Goal: Task Accomplishment & Management: Use online tool/utility

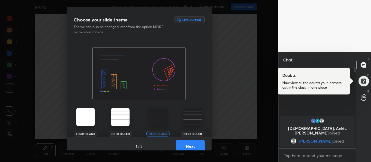
click at [191, 143] on button "Next" at bounding box center [190, 146] width 29 height 12
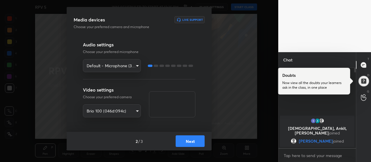
click at [191, 143] on button "Next" at bounding box center [190, 141] width 29 height 12
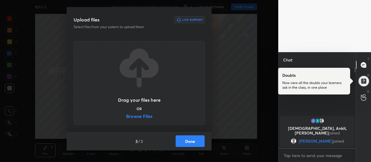
click at [146, 119] on label "Browse Files" at bounding box center [139, 117] width 26 height 6
click at [126, 119] on input "Browse Files" at bounding box center [126, 117] width 0 height 6
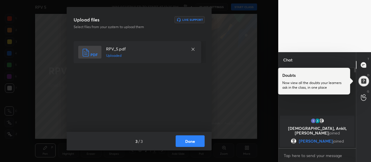
click at [194, 143] on button "Done" at bounding box center [190, 141] width 29 height 12
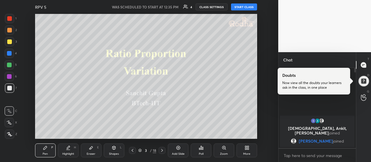
click at [11, 134] on icon at bounding box center [9, 134] width 5 height 4
click at [11, 43] on div at bounding box center [9, 41] width 5 height 5
click at [97, 149] on div "Eraser E" at bounding box center [91, 150] width 21 height 14
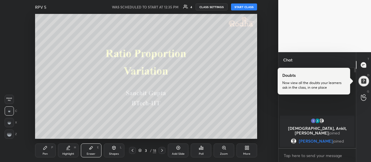
click at [9, 98] on span "Erase all" at bounding box center [9, 99] width 9 height 4
click at [46, 150] on icon at bounding box center [45, 147] width 5 height 5
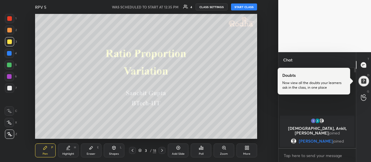
click at [243, 5] on button "START CLASS" at bounding box center [244, 6] width 26 height 7
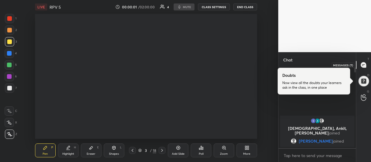
click at [366, 65] on icon at bounding box center [363, 64] width 5 height 5
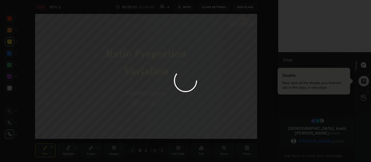
click at [363, 81] on div at bounding box center [185, 81] width 371 height 162
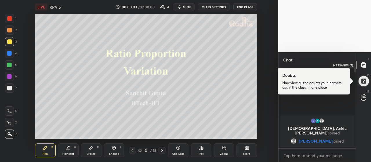
click at [364, 64] on icon at bounding box center [363, 64] width 5 height 5
click at [363, 75] on div at bounding box center [364, 81] width 12 height 12
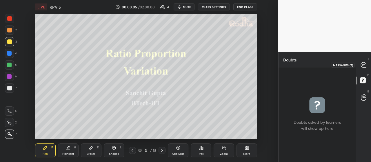
click at [364, 63] on icon at bounding box center [363, 64] width 5 height 5
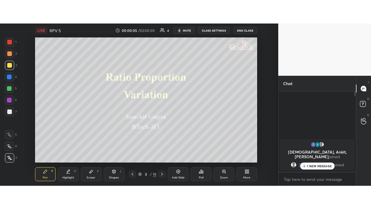
scroll to position [79, 76]
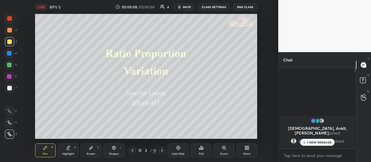
click at [245, 149] on icon at bounding box center [247, 147] width 5 height 5
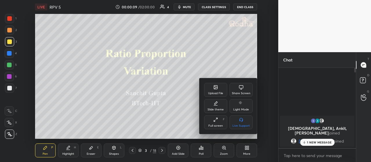
click at [216, 121] on icon at bounding box center [215, 119] width 5 height 5
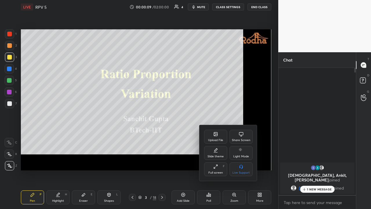
scroll to position [139, 76]
type textarea "x"
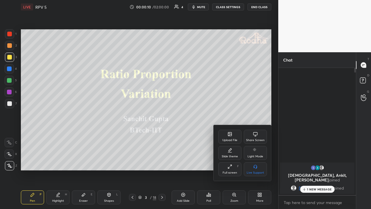
click at [310, 162] on div at bounding box center [185, 104] width 371 height 209
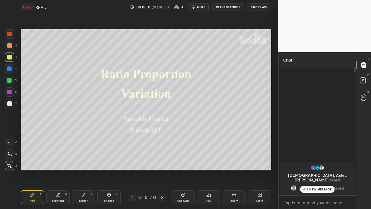
click at [310, 162] on p "1 NEW MESSAGE" at bounding box center [319, 188] width 25 height 3
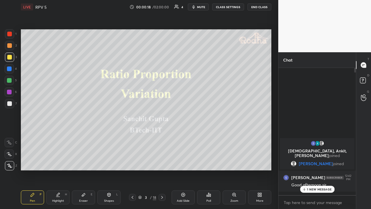
click at [309, 162] on p "1 NEW MESSAGE" at bounding box center [319, 188] width 25 height 3
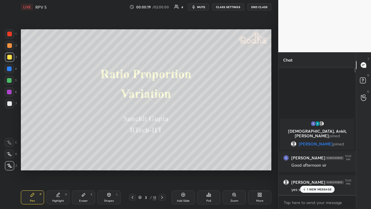
click at [324, 162] on div "1 NEW MESSAGE" at bounding box center [317, 188] width 34 height 7
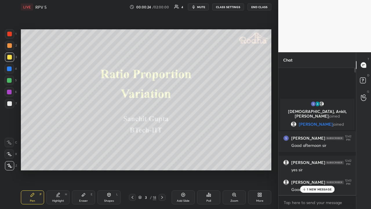
click at [317, 162] on p "1 NEW MESSAGE" at bounding box center [319, 188] width 25 height 3
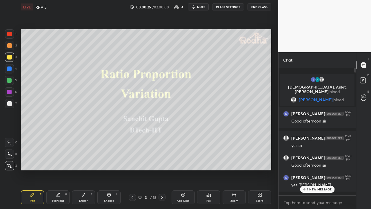
click at [322, 162] on p "1 NEW MESSAGE" at bounding box center [319, 188] width 25 height 3
click at [10, 47] on div at bounding box center [9, 45] width 5 height 5
click at [10, 57] on div at bounding box center [9, 57] width 5 height 5
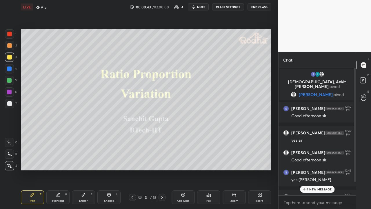
click at [312, 162] on div "1 NEW MESSAGE" at bounding box center [317, 188] width 34 height 7
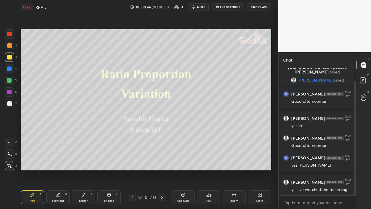
click at [7, 45] on div at bounding box center [9, 45] width 5 height 5
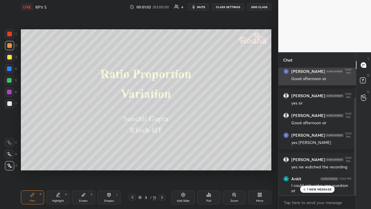
scroll to position [39, 0]
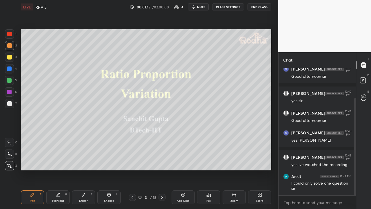
click at [163, 162] on icon at bounding box center [162, 197] width 5 height 5
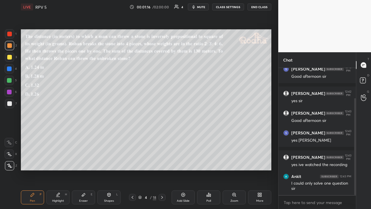
scroll to position [45, 0]
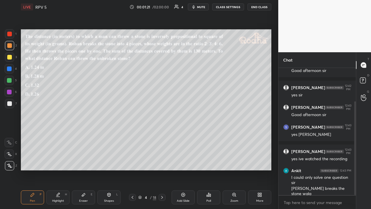
click at [11, 58] on div at bounding box center [9, 57] width 5 height 5
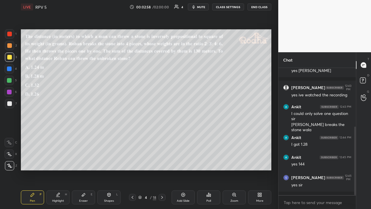
scroll to position [115, 0]
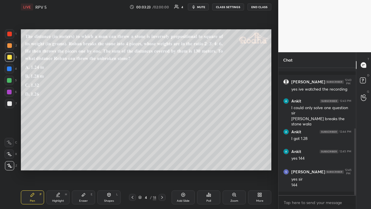
click at [13, 103] on div at bounding box center [9, 103] width 9 height 9
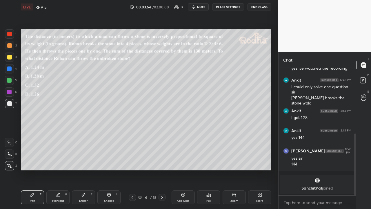
click at [11, 57] on div at bounding box center [9, 57] width 5 height 5
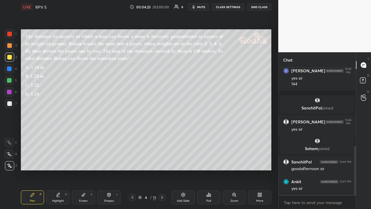
scroll to position [202, 0]
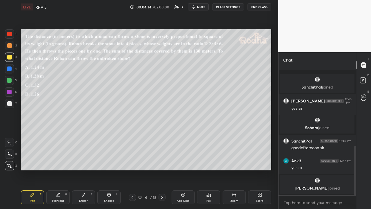
click at [162, 162] on icon at bounding box center [162, 197] width 5 height 5
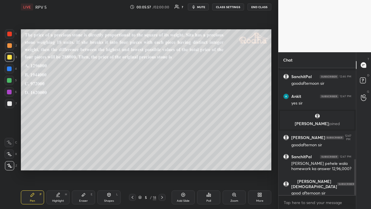
scroll to position [320, 0]
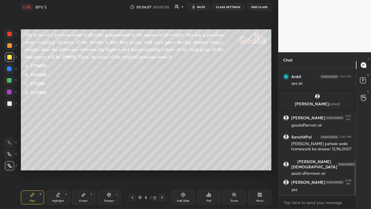
click at [10, 47] on div at bounding box center [9, 45] width 5 height 5
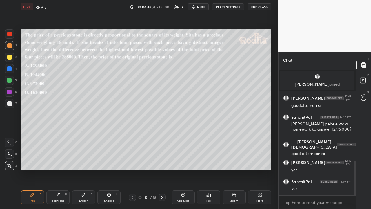
click at [11, 59] on div at bounding box center [9, 57] width 5 height 5
click at [12, 80] on div at bounding box center [9, 80] width 9 height 9
click at [12, 103] on div at bounding box center [9, 103] width 9 height 9
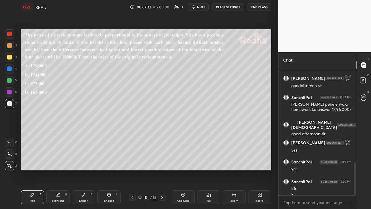
scroll to position [366, 0]
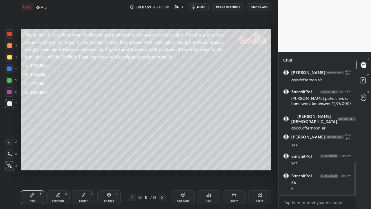
drag, startPoint x: 10, startPoint y: 57, endPoint x: 12, endPoint y: 59, distance: 3.1
click at [10, 58] on div at bounding box center [9, 57] width 5 height 5
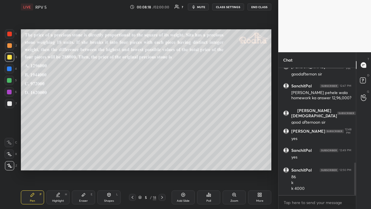
drag, startPoint x: 9, startPoint y: 103, endPoint x: 13, endPoint y: 99, distance: 5.7
click at [9, 103] on div at bounding box center [9, 103] width 5 height 5
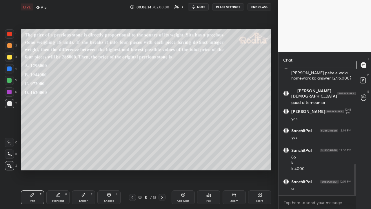
click at [11, 57] on div at bounding box center [9, 57] width 5 height 5
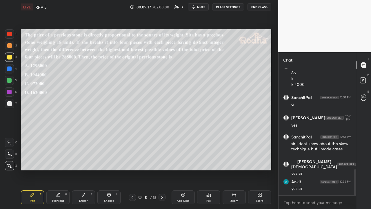
scroll to position [495, 0]
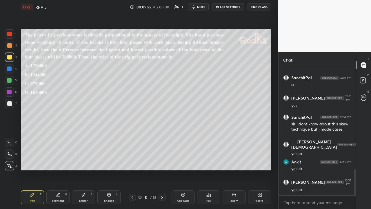
click at [11, 46] on div at bounding box center [9, 45] width 5 height 5
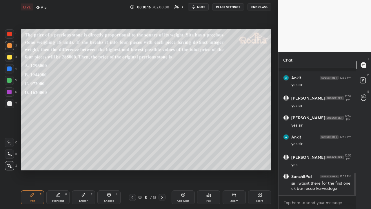
scroll to position [603, 0]
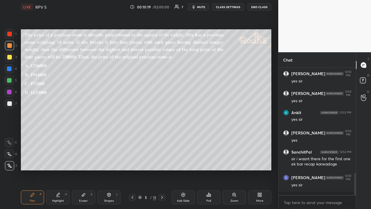
click at [133, 162] on icon at bounding box center [132, 197] width 5 height 5
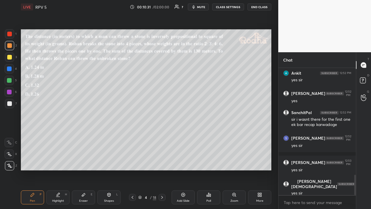
scroll to position [662, 0]
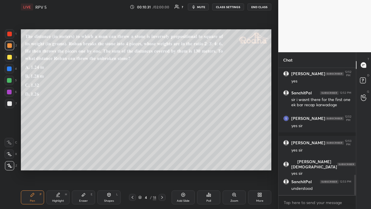
click at [163, 162] on icon at bounding box center [162, 197] width 5 height 5
click at [9, 59] on div at bounding box center [9, 57] width 5 height 5
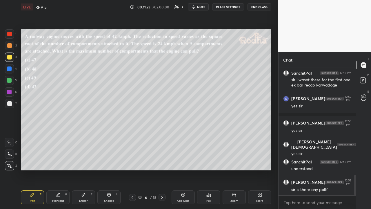
click at [208, 162] on div "Poll" at bounding box center [208, 197] width 23 height 14
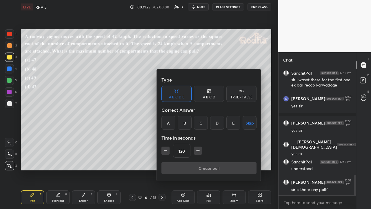
click at [188, 124] on div "B" at bounding box center [185, 123] width 14 height 14
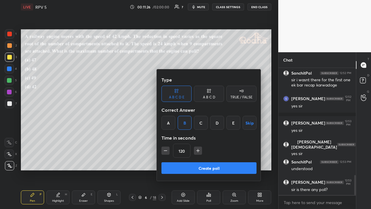
click at [165, 150] on icon "button" at bounding box center [165, 150] width 3 height 0
click at [166, 150] on icon "button" at bounding box center [166, 150] width 6 height 6
click at [195, 151] on icon "button" at bounding box center [195, 150] width 6 height 6
type input "105"
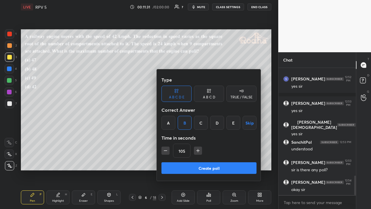
click at [193, 162] on button "Create poll" at bounding box center [208, 168] width 95 height 12
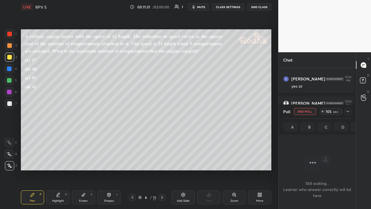
scroll to position [107, 76]
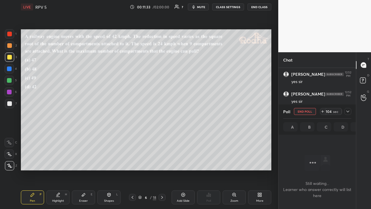
click at [347, 111] on icon at bounding box center [347, 111] width 5 height 5
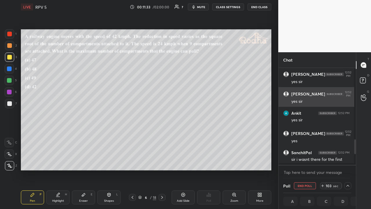
scroll to position [470, 0]
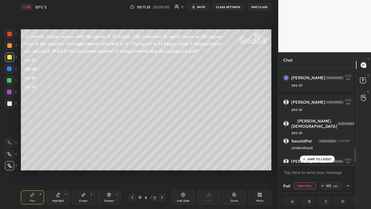
click at [319, 158] on p "JUMP TO LATEST" at bounding box center [319, 158] width 25 height 3
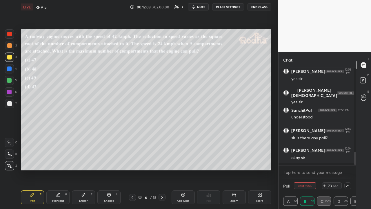
click at [345, 162] on icon at bounding box center [347, 185] width 5 height 5
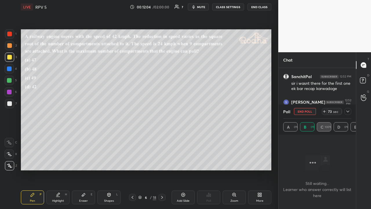
scroll to position [480, 0]
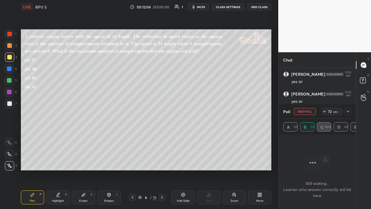
click at [348, 109] on icon at bounding box center [347, 111] width 5 height 5
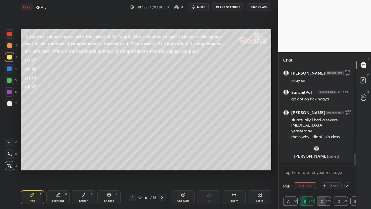
scroll to position [655, 0]
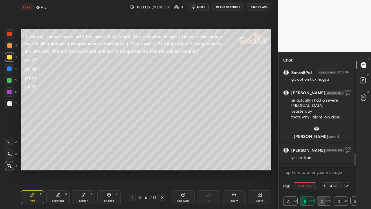
click at [347, 162] on icon at bounding box center [347, 185] width 5 height 5
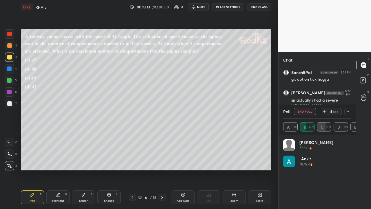
scroll to position [68, 66]
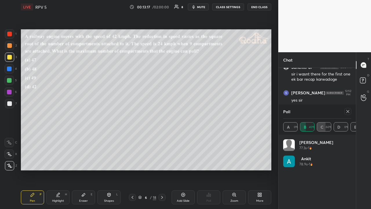
click at [347, 111] on icon at bounding box center [347, 111] width 5 height 5
type textarea "x"
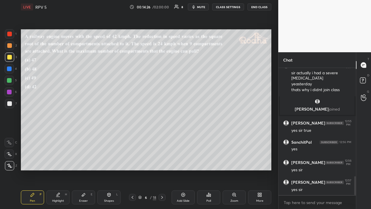
scroll to position [749, 0]
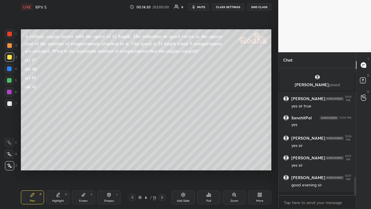
click at [9, 44] on div at bounding box center [9, 45] width 5 height 5
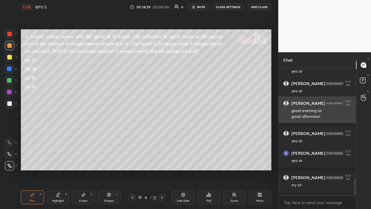
scroll to position [843, 0]
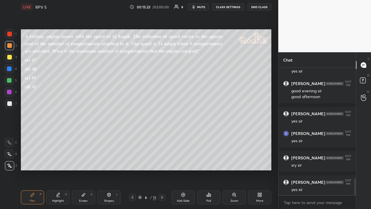
click at [9, 59] on div at bounding box center [9, 57] width 5 height 5
click at [10, 46] on div at bounding box center [9, 45] width 5 height 5
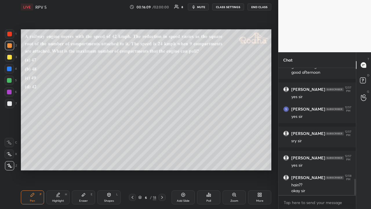
scroll to position [873, 0]
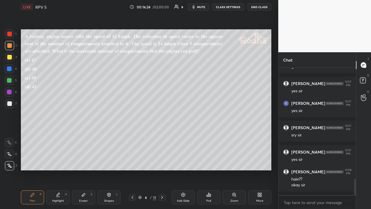
click at [9, 58] on div at bounding box center [9, 57] width 5 height 5
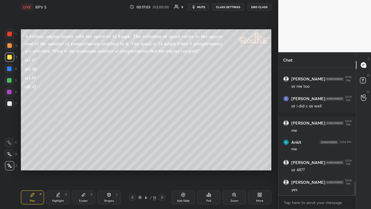
scroll to position [1061, 0]
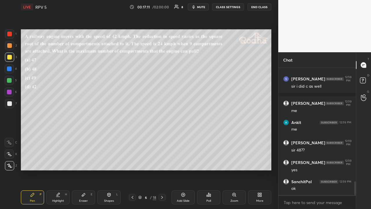
click at [9, 45] on div at bounding box center [9, 45] width 5 height 5
click at [9, 32] on div at bounding box center [9, 34] width 5 height 5
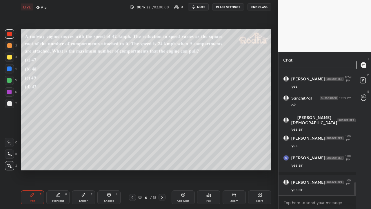
scroll to position [1169, 0]
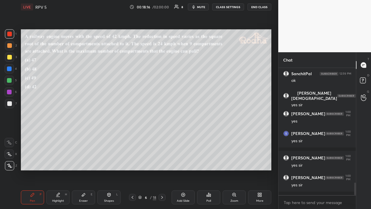
drag, startPoint x: 10, startPoint y: 94, endPoint x: 13, endPoint y: 97, distance: 4.3
click at [10, 94] on div at bounding box center [9, 91] width 9 height 9
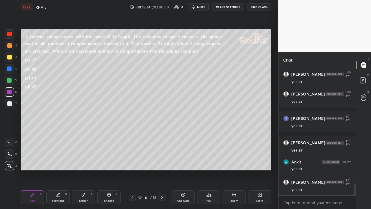
scroll to position [1277, 0]
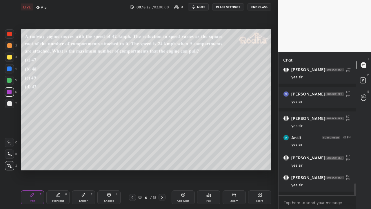
click at [161, 162] on icon at bounding box center [162, 197] width 5 height 5
drag, startPoint x: 183, startPoint y: 194, endPoint x: 177, endPoint y: 189, distance: 7.8
click at [183, 162] on icon at bounding box center [183, 195] width 2 height 2
click at [10, 34] on div at bounding box center [9, 34] width 5 height 5
click at [132, 162] on icon at bounding box center [132, 197] width 5 height 5
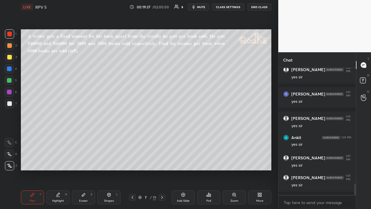
click at [10, 90] on div at bounding box center [9, 92] width 5 height 5
click at [12, 58] on div at bounding box center [9, 56] width 9 height 9
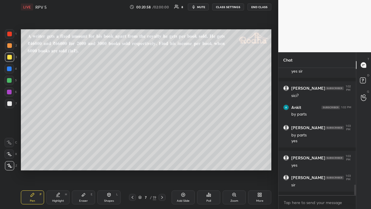
scroll to position [1410, 0]
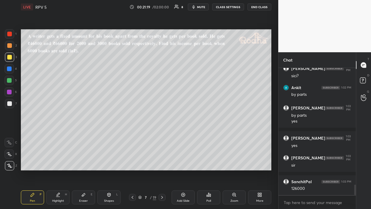
click at [12, 46] on div at bounding box center [9, 45] width 9 height 9
click at [11, 57] on div at bounding box center [9, 57] width 5 height 5
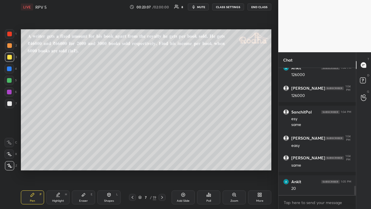
scroll to position [1587, 0]
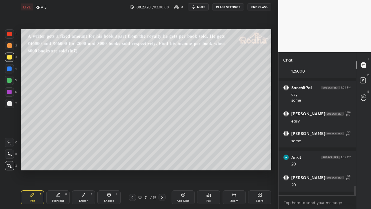
click at [10, 45] on div at bounding box center [9, 45] width 5 height 5
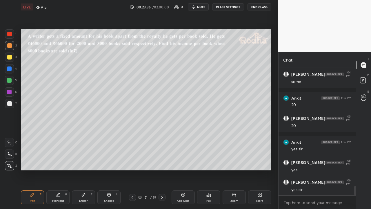
scroll to position [1671, 0]
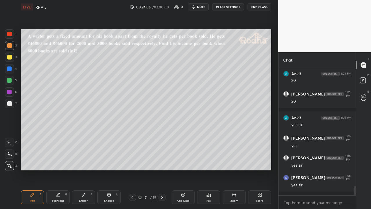
click at [10, 35] on div at bounding box center [9, 34] width 5 height 5
click at [83, 162] on icon at bounding box center [83, 194] width 5 height 5
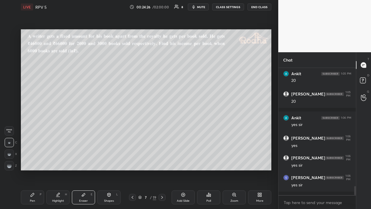
click at [10, 154] on rect at bounding box center [9, 154] width 1 height 1
click at [37, 162] on div "Pen P" at bounding box center [32, 197] width 23 height 14
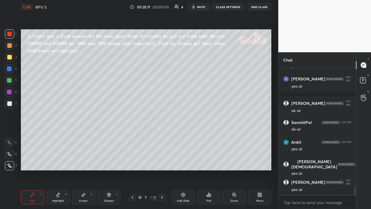
scroll to position [1794, 0]
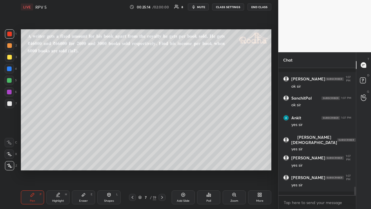
click at [11, 103] on div at bounding box center [9, 103] width 5 height 5
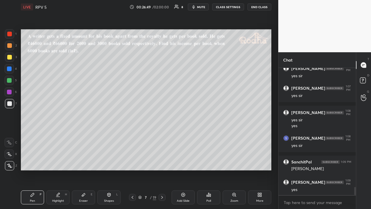
scroll to position [1907, 0]
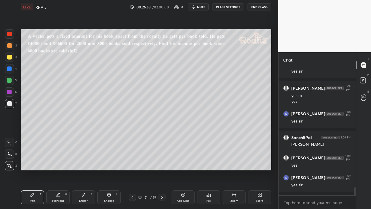
click at [133, 162] on icon at bounding box center [132, 197] width 5 height 5
click at [162, 162] on icon at bounding box center [162, 197] width 5 height 5
click at [163, 162] on icon at bounding box center [162, 197] width 5 height 5
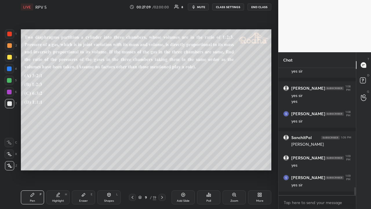
scroll to position [1927, 0]
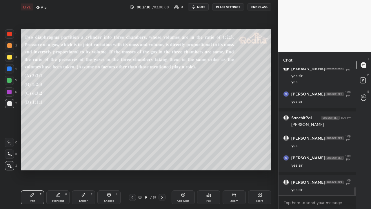
drag, startPoint x: 130, startPoint y: 195, endPoint x: 134, endPoint y: 192, distance: 5.4
click at [130, 162] on div at bounding box center [132, 197] width 7 height 7
drag, startPoint x: 132, startPoint y: 196, endPoint x: 137, endPoint y: 178, distance: 18.6
click at [133, 162] on icon at bounding box center [132, 197] width 5 height 5
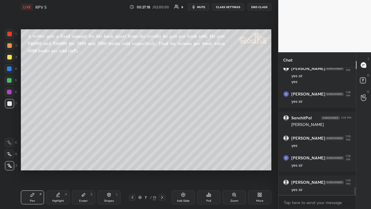
click at [162, 162] on icon at bounding box center [162, 197] width 5 height 5
click at [162, 162] on icon at bounding box center [162, 197] width 2 height 3
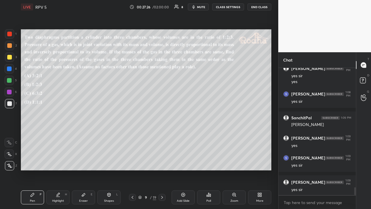
click at [209, 162] on icon at bounding box center [208, 194] width 5 height 5
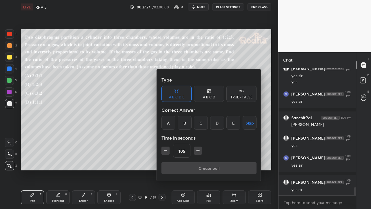
drag, startPoint x: 203, startPoint y: 123, endPoint x: 203, endPoint y: 129, distance: 5.2
click at [203, 123] on div "C" at bounding box center [201, 123] width 14 height 14
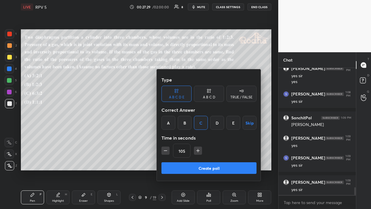
click at [198, 150] on icon "button" at bounding box center [198, 150] width 0 height 3
type input "120"
click at [209, 162] on button "Create poll" at bounding box center [208, 168] width 95 height 12
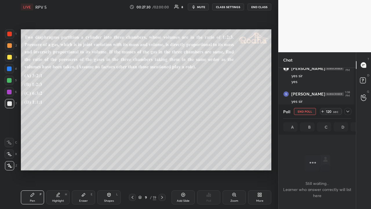
scroll to position [107, 76]
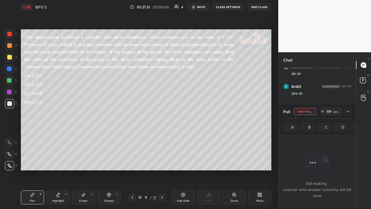
click at [347, 112] on div at bounding box center [347, 111] width 7 height 7
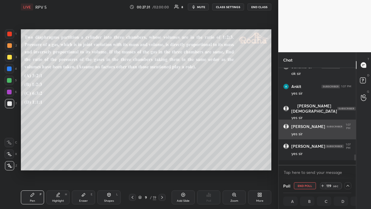
scroll to position [2, 2]
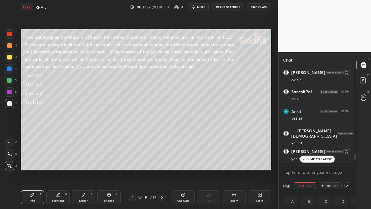
click at [320, 157] on p "JUMP TO LATEST" at bounding box center [319, 158] width 25 height 3
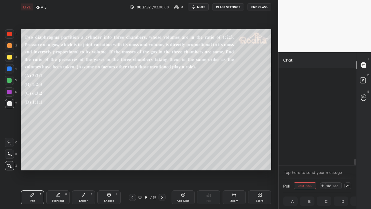
scroll to position [1527, 0]
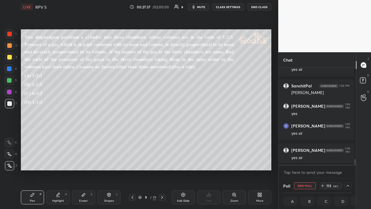
click at [10, 57] on div at bounding box center [9, 57] width 5 height 5
click at [345, 162] on icon at bounding box center [347, 185] width 5 height 5
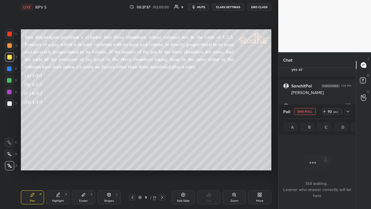
scroll to position [1383, 0]
click at [348, 109] on icon at bounding box center [347, 111] width 5 height 5
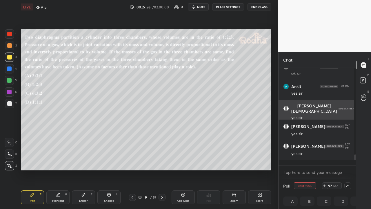
scroll to position [2, 2]
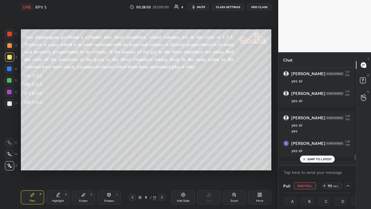
click at [321, 157] on p "JUMP TO LATEST" at bounding box center [319, 158] width 25 height 3
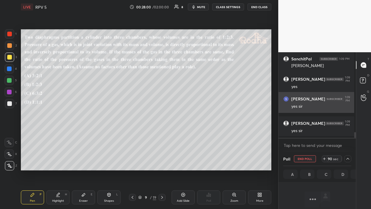
scroll to position [53, 0]
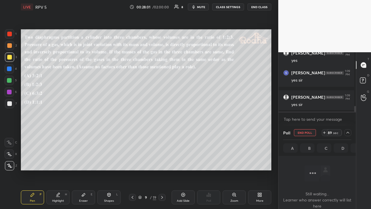
click at [349, 130] on div at bounding box center [347, 132] width 7 height 7
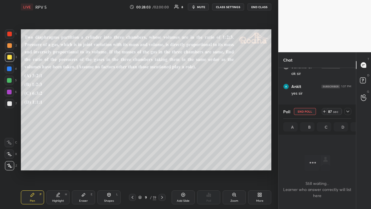
click at [348, 109] on icon at bounding box center [347, 111] width 5 height 5
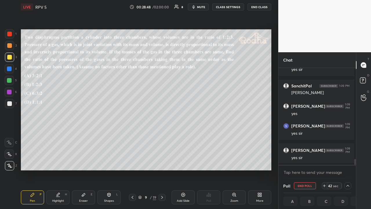
scroll to position [0, 2]
click at [348, 162] on icon at bounding box center [347, 185] width 5 height 5
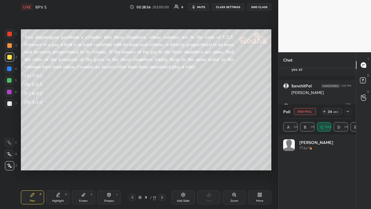
scroll to position [1368, 0]
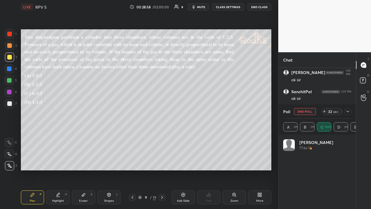
click at [348, 109] on icon at bounding box center [347, 111] width 5 height 5
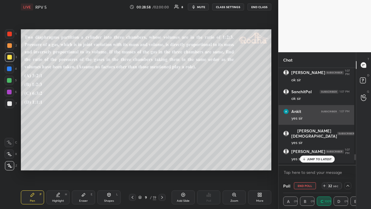
scroll to position [0, 0]
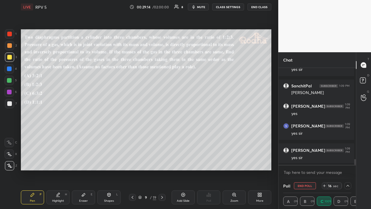
click at [345, 162] on icon at bounding box center [347, 185] width 5 height 5
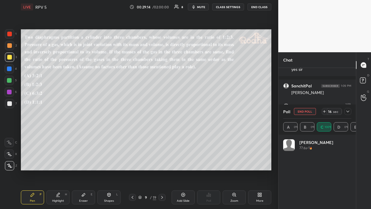
scroll to position [1368, 0]
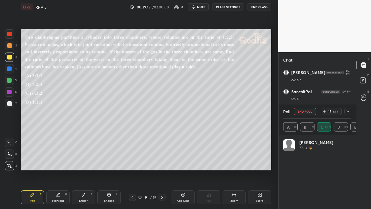
click at [347, 109] on icon at bounding box center [347, 111] width 5 height 5
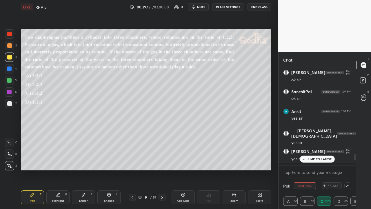
scroll to position [11, 65]
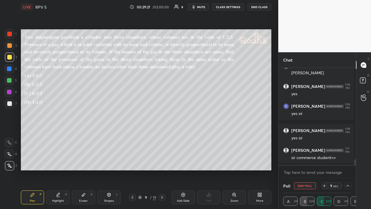
click at [348, 162] on icon at bounding box center [347, 185] width 5 height 5
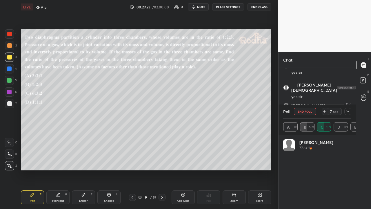
click at [347, 110] on icon at bounding box center [347, 111] width 3 height 2
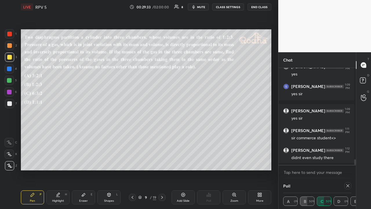
click at [347, 162] on icon at bounding box center [347, 185] width 5 height 5
type textarea "x"
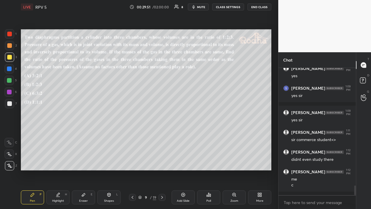
click at [107, 162] on icon at bounding box center [109, 194] width 5 height 5
click at [10, 131] on icon at bounding box center [9, 130] width 5 height 5
click at [35, 162] on div "Pen P" at bounding box center [32, 197] width 23 height 14
click at [88, 162] on div "Eraser E" at bounding box center [83, 197] width 23 height 14
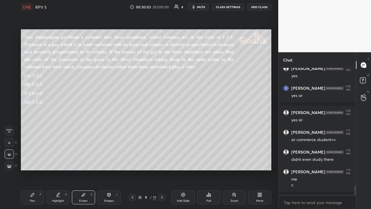
click at [36, 162] on div "Pen P" at bounding box center [32, 197] width 23 height 14
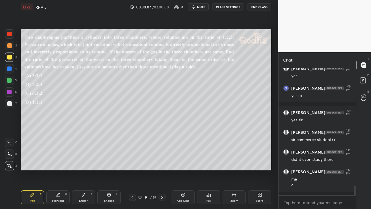
drag, startPoint x: 10, startPoint y: 46, endPoint x: 16, endPoint y: 45, distance: 5.9
click at [11, 46] on div at bounding box center [9, 45] width 5 height 5
click at [108, 162] on div "Shapes L" at bounding box center [108, 197] width 23 height 14
click at [10, 162] on icon at bounding box center [10, 165] width 4 height 4
click at [30, 162] on icon at bounding box center [32, 194] width 5 height 5
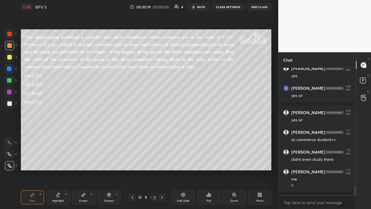
drag, startPoint x: 10, startPoint y: 35, endPoint x: 18, endPoint y: 48, distance: 14.5
click at [10, 35] on div at bounding box center [9, 34] width 5 height 5
drag, startPoint x: 11, startPoint y: 45, endPoint x: 17, endPoint y: 42, distance: 6.7
click at [11, 45] on div at bounding box center [9, 45] width 5 height 5
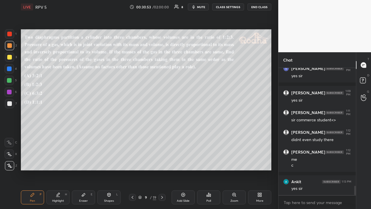
scroll to position [1609, 0]
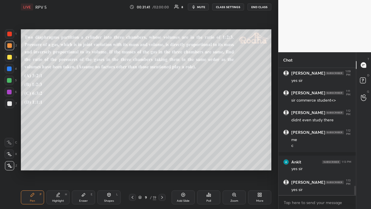
click at [10, 81] on div at bounding box center [9, 80] width 5 height 5
drag, startPoint x: 9, startPoint y: 45, endPoint x: 14, endPoint y: 48, distance: 6.0
click at [10, 45] on div at bounding box center [9, 45] width 5 height 5
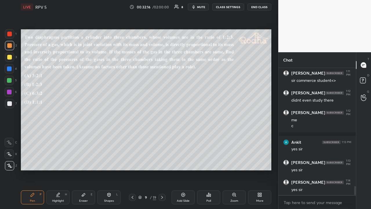
scroll to position [1653, 0]
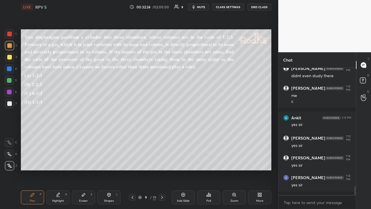
click at [10, 57] on div at bounding box center [9, 57] width 5 height 5
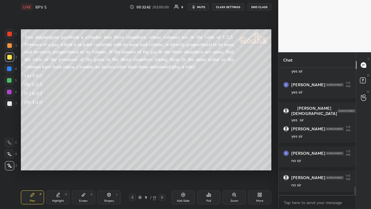
scroll to position [1830, 0]
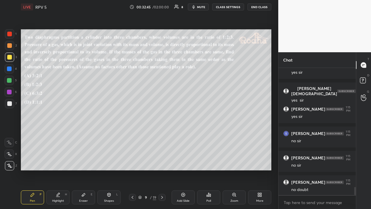
click at [163, 162] on icon at bounding box center [162, 197] width 5 height 5
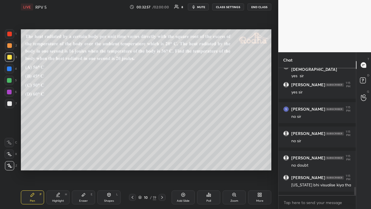
click at [11, 46] on div at bounding box center [9, 45] width 5 height 5
click at [215, 162] on div "Poll" at bounding box center [208, 197] width 23 height 14
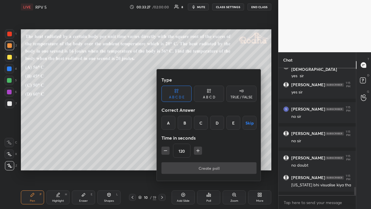
click at [169, 119] on div "A" at bounding box center [168, 123] width 14 height 14
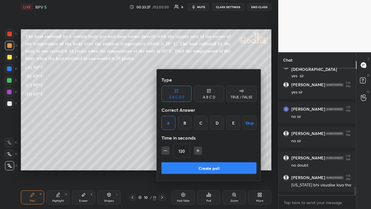
click at [169, 119] on div "A" at bounding box center [168, 123] width 14 height 14
click at [168, 123] on div "A" at bounding box center [168, 123] width 14 height 14
click at [192, 121] on div "A B C D E Skip" at bounding box center [208, 123] width 95 height 14
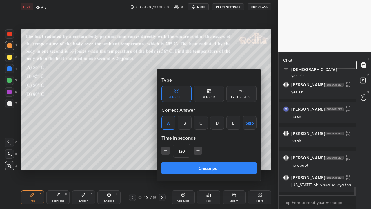
click at [217, 89] on div "A B C D" at bounding box center [209, 93] width 30 height 16
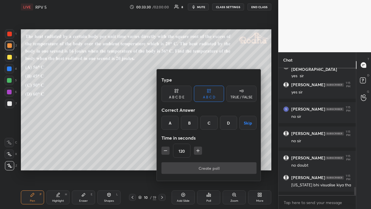
click at [187, 122] on div "B" at bounding box center [189, 123] width 17 height 14
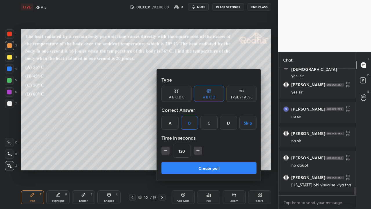
click at [163, 151] on icon "button" at bounding box center [166, 150] width 6 height 6
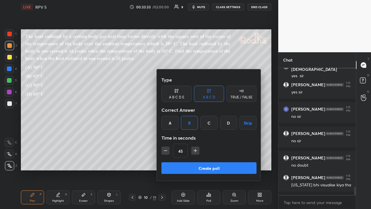
drag, startPoint x: 195, startPoint y: 149, endPoint x: 198, endPoint y: 163, distance: 14.4
click at [195, 149] on icon "button" at bounding box center [195, 150] width 0 height 3
type input "60"
click at [200, 162] on button "Create poll" at bounding box center [208, 168] width 95 height 12
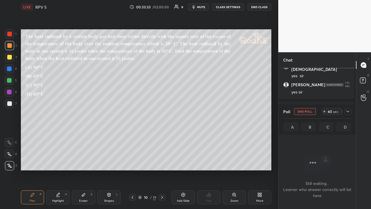
scroll to position [2, 2]
click at [349, 111] on icon at bounding box center [347, 111] width 5 height 5
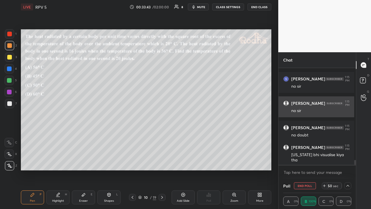
scroll to position [0, 2]
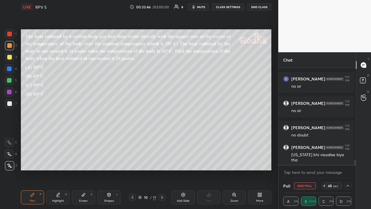
click at [347, 162] on icon at bounding box center [347, 185] width 5 height 5
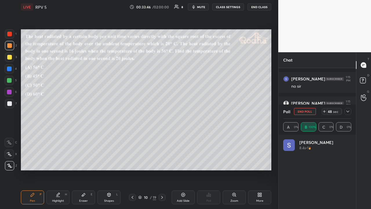
scroll to position [109, 76]
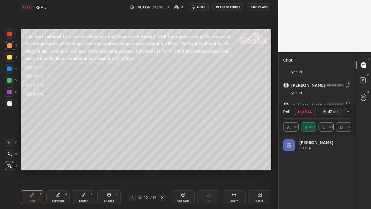
click at [348, 109] on div at bounding box center [347, 111] width 7 height 7
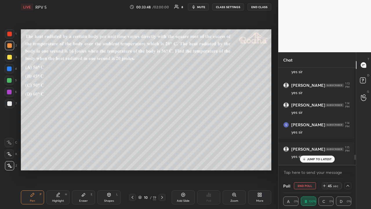
click at [345, 162] on div "Poll END POLL 45 sec" at bounding box center [317, 186] width 68 height 14
click at [345, 162] on icon at bounding box center [347, 185] width 5 height 5
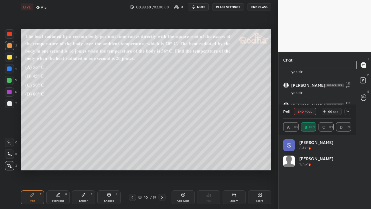
click at [348, 111] on icon at bounding box center [347, 111] width 5 height 5
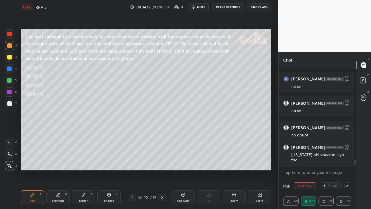
click at [349, 162] on div at bounding box center [347, 185] width 7 height 7
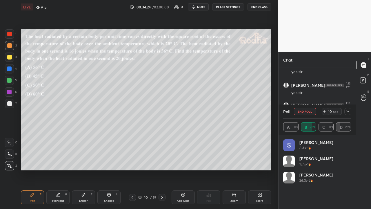
click at [342, 124] on div "A 0% B 75% C 0% D 25%" at bounding box center [317, 126] width 68 height 9
click at [347, 111] on icon at bounding box center [347, 111] width 5 height 5
type textarea "x"
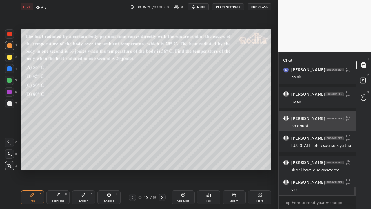
scroll to position [1811, 0]
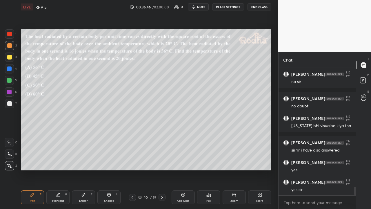
drag, startPoint x: 8, startPoint y: 56, endPoint x: 16, endPoint y: 57, distance: 8.4
click at [8, 56] on div at bounding box center [9, 57] width 5 height 5
drag, startPoint x: 10, startPoint y: 48, endPoint x: 20, endPoint y: 45, distance: 10.6
click at [10, 48] on div at bounding box center [9, 45] width 9 height 9
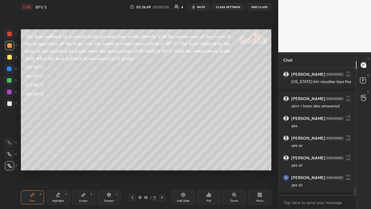
scroll to position [1874, 0]
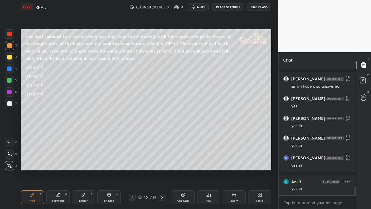
click at [11, 57] on div at bounding box center [9, 57] width 5 height 5
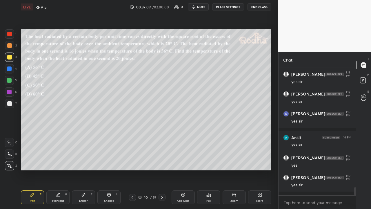
scroll to position [1924, 0]
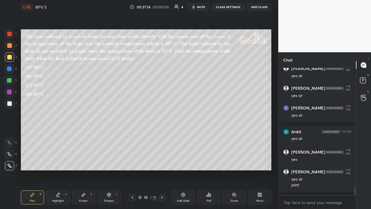
click at [132, 162] on icon at bounding box center [132, 197] width 5 height 5
click at [133, 162] on icon at bounding box center [132, 197] width 5 height 5
drag, startPoint x: 182, startPoint y: 194, endPoint x: 180, endPoint y: 188, distance: 7.1
click at [182, 162] on icon at bounding box center [183, 194] width 5 height 5
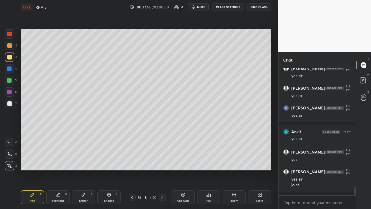
click at [12, 45] on div at bounding box center [9, 45] width 9 height 9
click at [10, 59] on div at bounding box center [9, 57] width 5 height 5
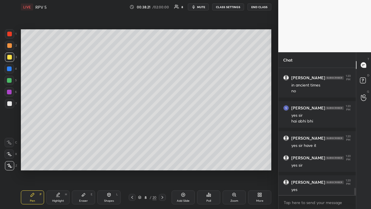
scroll to position [2117, 0]
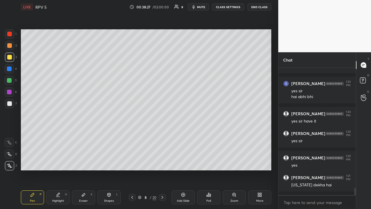
drag, startPoint x: 10, startPoint y: 33, endPoint x: 10, endPoint y: 40, distance: 7.0
click at [10, 34] on div at bounding box center [9, 34] width 5 height 5
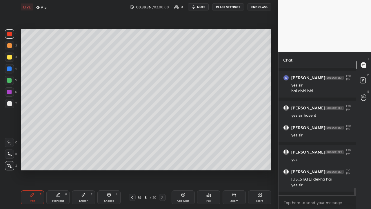
scroll to position [2128, 0]
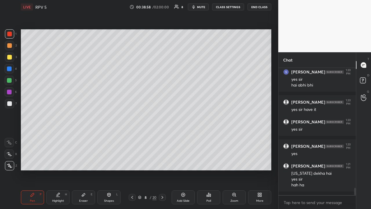
drag, startPoint x: 12, startPoint y: 46, endPoint x: 16, endPoint y: 46, distance: 4.4
click at [12, 47] on div at bounding box center [9, 45] width 9 height 9
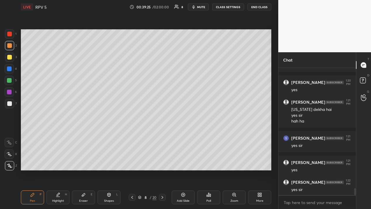
scroll to position [2212, 0]
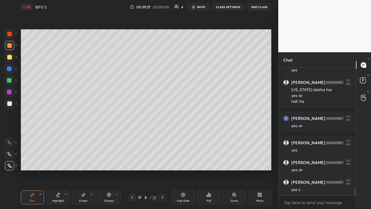
click at [10, 84] on div at bounding box center [9, 80] width 9 height 9
drag, startPoint x: 10, startPoint y: 45, endPoint x: 9, endPoint y: 49, distance: 3.5
click at [10, 45] on div at bounding box center [9, 45] width 5 height 5
click at [10, 59] on div at bounding box center [9, 57] width 5 height 5
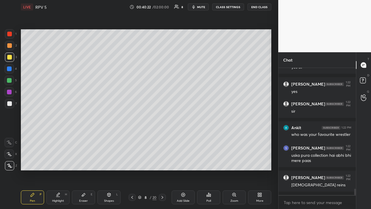
scroll to position [2451, 0]
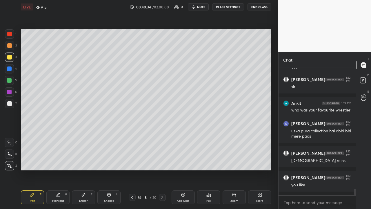
drag, startPoint x: 10, startPoint y: 43, endPoint x: 11, endPoint y: 46, distance: 3.0
click at [10, 43] on div at bounding box center [9, 45] width 5 height 5
click at [9, 81] on div at bounding box center [9, 80] width 5 height 5
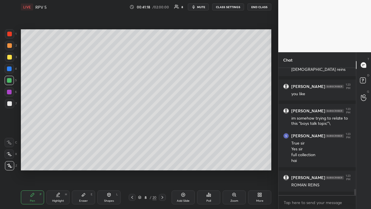
scroll to position [2566, 0]
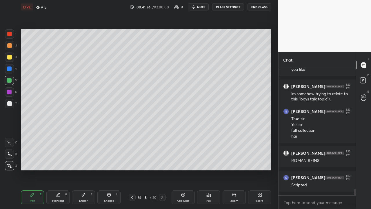
click at [9, 48] on div at bounding box center [9, 45] width 5 height 5
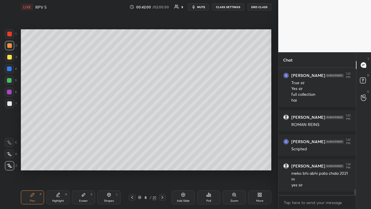
scroll to position [2622, 0]
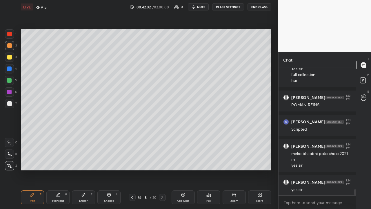
click at [10, 58] on div at bounding box center [9, 57] width 5 height 5
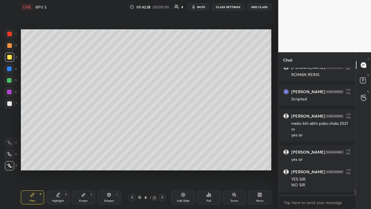
scroll to position [2672, 0]
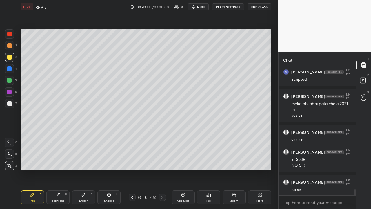
drag, startPoint x: 10, startPoint y: 35, endPoint x: 7, endPoint y: 43, distance: 8.2
click at [10, 36] on div at bounding box center [9, 34] width 5 height 5
drag, startPoint x: 9, startPoint y: 104, endPoint x: 16, endPoint y: 104, distance: 7.6
click at [9, 105] on div at bounding box center [9, 103] width 5 height 5
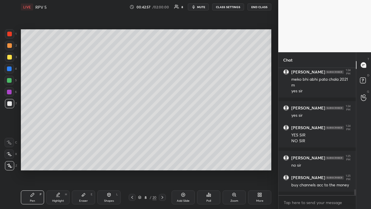
scroll to position [2716, 0]
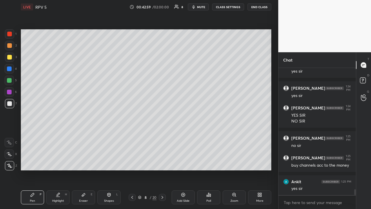
click at [161, 162] on icon at bounding box center [162, 197] width 5 height 5
click at [162, 162] on icon at bounding box center [162, 197] width 5 height 5
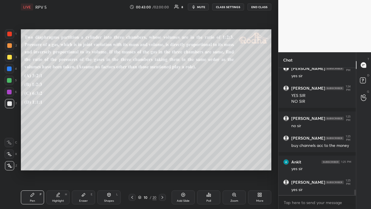
click at [161, 162] on icon at bounding box center [162, 197] width 5 height 5
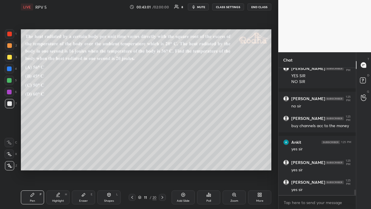
click at [161, 162] on icon at bounding box center [162, 197] width 5 height 5
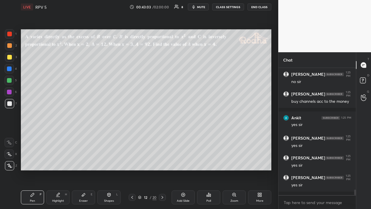
click at [132, 162] on icon at bounding box center [132, 197] width 5 height 5
click at [163, 162] on icon at bounding box center [162, 197] width 5 height 5
click at [10, 46] on div at bounding box center [9, 45] width 5 height 5
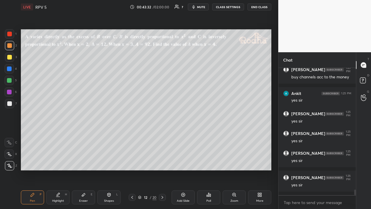
drag, startPoint x: 10, startPoint y: 58, endPoint x: 16, endPoint y: 50, distance: 10.2
click at [10, 58] on div at bounding box center [9, 57] width 5 height 5
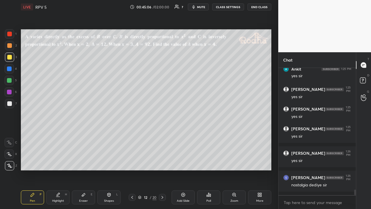
click at [10, 46] on div at bounding box center [9, 45] width 5 height 5
drag, startPoint x: 9, startPoint y: 59, endPoint x: 17, endPoint y: 61, distance: 8.7
click at [9, 59] on div at bounding box center [9, 57] width 5 height 5
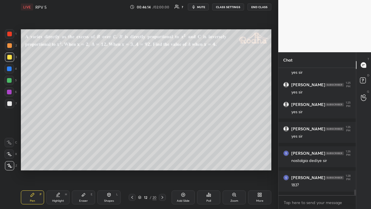
click at [12, 45] on div at bounding box center [9, 45] width 9 height 9
click at [12, 56] on div at bounding box center [9, 56] width 9 height 9
click at [132, 162] on icon at bounding box center [132, 197] width 5 height 5
click at [163, 162] on icon at bounding box center [162, 197] width 5 height 5
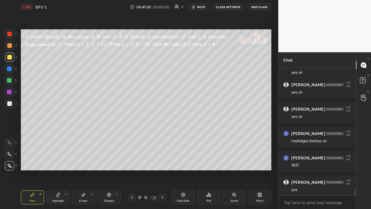
scroll to position [2897, 0]
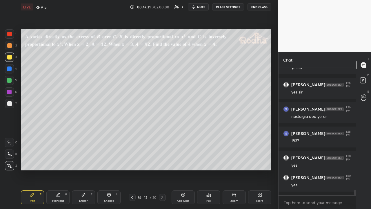
click at [10, 45] on div at bounding box center [9, 45] width 5 height 5
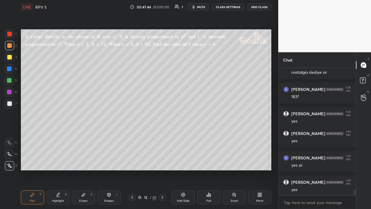
scroll to position [2965, 0]
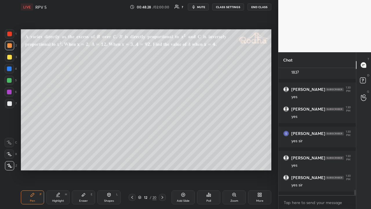
click at [10, 56] on div at bounding box center [9, 57] width 5 height 5
click at [10, 81] on div at bounding box center [9, 80] width 5 height 5
click at [10, 104] on div at bounding box center [9, 103] width 5 height 5
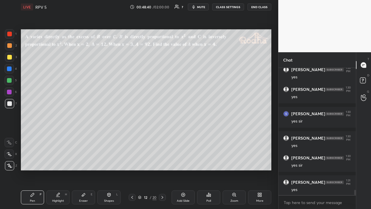
scroll to position [3009, 0]
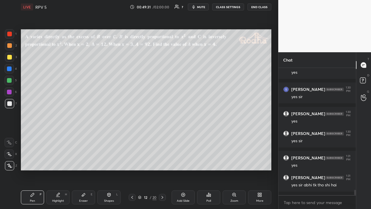
click at [10, 46] on div at bounding box center [9, 45] width 5 height 5
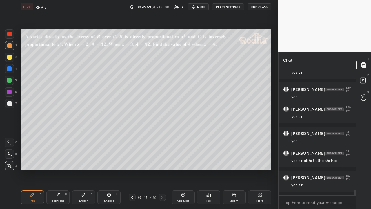
drag, startPoint x: 9, startPoint y: 59, endPoint x: 16, endPoint y: 69, distance: 11.7
click at [9, 60] on div at bounding box center [9, 56] width 9 height 9
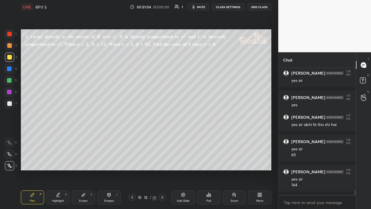
scroll to position [3089, 0]
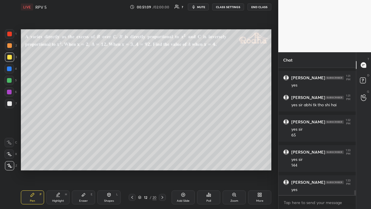
click at [10, 35] on div at bounding box center [9, 34] width 5 height 5
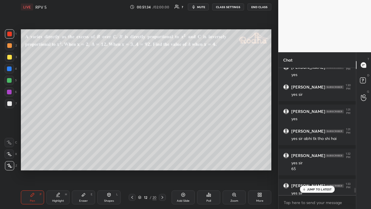
scroll to position [3113, 0]
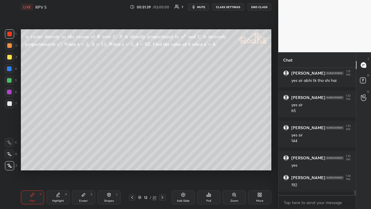
click at [9, 48] on div at bounding box center [9, 45] width 5 height 5
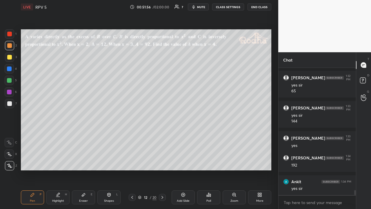
scroll to position [3153, 0]
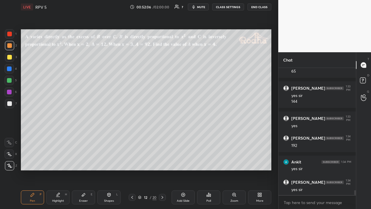
click at [11, 81] on div at bounding box center [9, 80] width 5 height 5
click at [141, 162] on icon at bounding box center [139, 196] width 3 height 3
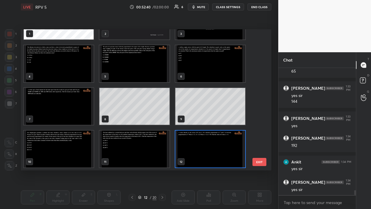
scroll to position [139, 247]
click at [184, 144] on img "grid" at bounding box center [210, 148] width 70 height 37
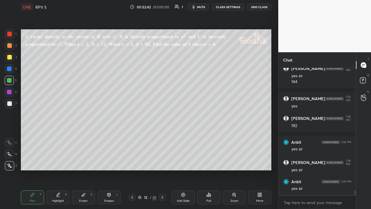
scroll to position [0, 0]
click at [140, 162] on icon at bounding box center [139, 196] width 3 height 3
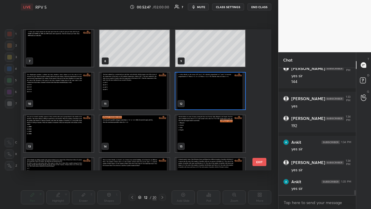
scroll to position [3197, 0]
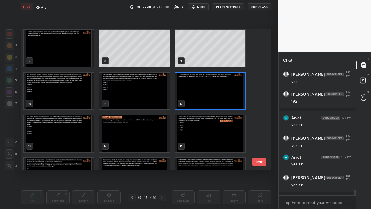
click at [65, 134] on img "grid" at bounding box center [59, 133] width 70 height 37
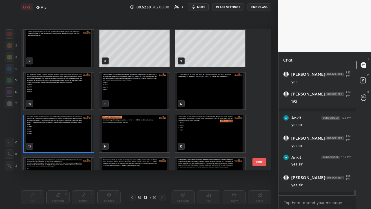
click at [65, 134] on img "grid" at bounding box center [59, 133] width 70 height 37
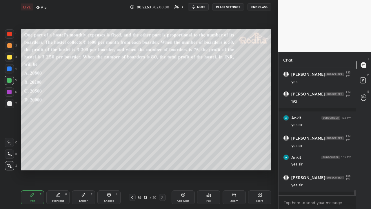
click at [9, 47] on div at bounding box center [9, 45] width 5 height 5
click at [207, 162] on icon at bounding box center [207, 195] width 1 height 1
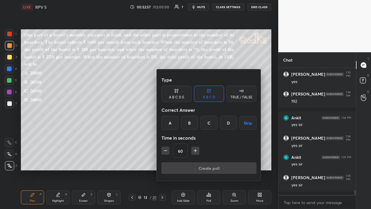
click at [169, 121] on div "A" at bounding box center [169, 123] width 17 height 14
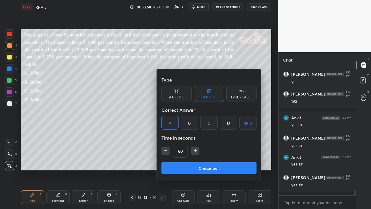
click at [197, 149] on icon "button" at bounding box center [195, 150] width 6 height 6
click at [197, 149] on icon "button" at bounding box center [198, 150] width 6 height 6
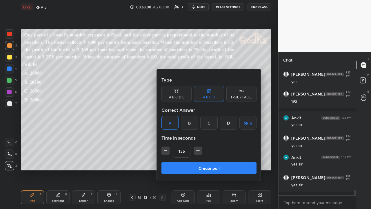
click at [166, 151] on icon "button" at bounding box center [166, 150] width 6 height 6
type input "120"
click at [203, 162] on button "Create poll" at bounding box center [208, 168] width 95 height 12
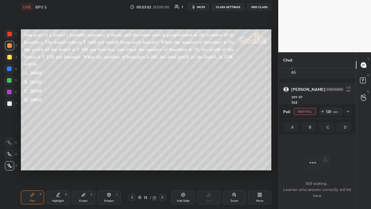
scroll to position [2497, 0]
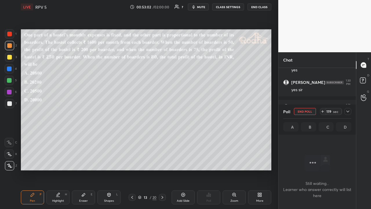
click at [348, 110] on icon at bounding box center [347, 111] width 5 height 5
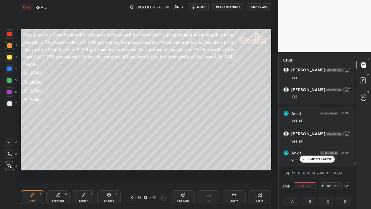
scroll to position [2664, 0]
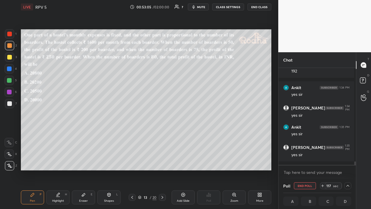
click at [8, 55] on div at bounding box center [9, 57] width 5 height 5
click at [347, 162] on icon at bounding box center [347, 185] width 5 height 5
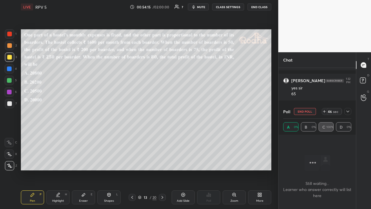
scroll to position [2482, 0]
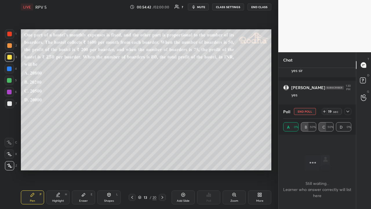
click at [349, 112] on icon at bounding box center [347, 111] width 5 height 5
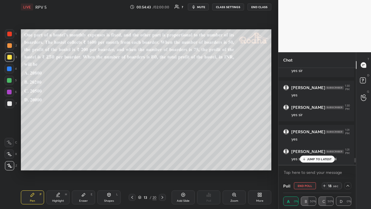
click at [324, 156] on div "JUMP TO LATEST" at bounding box center [317, 158] width 35 height 7
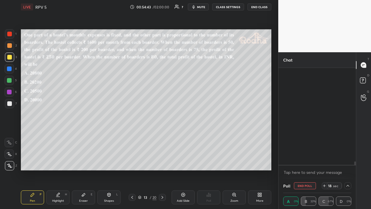
scroll to position [2674, 0]
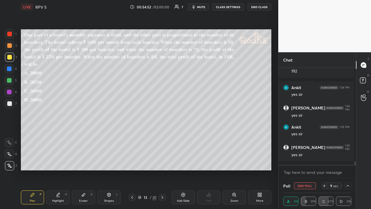
click at [345, 162] on icon at bounding box center [347, 185] width 5 height 5
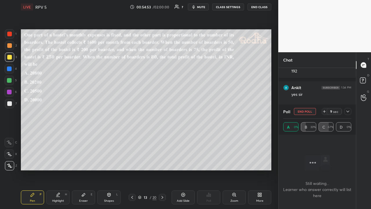
scroll to position [2497, 0]
click at [346, 112] on icon at bounding box center [347, 111] width 5 height 5
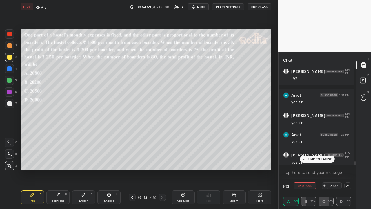
scroll to position [2674, 0]
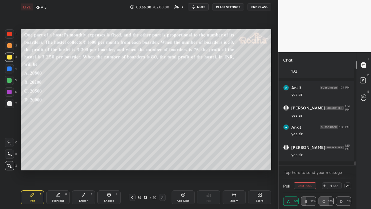
click at [346, 162] on icon at bounding box center [347, 185] width 5 height 5
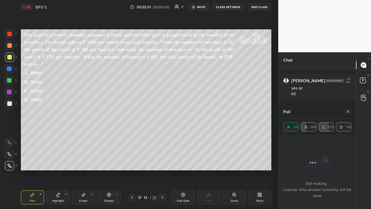
scroll to position [2482, 0]
click at [347, 113] on icon at bounding box center [347, 111] width 5 height 5
type textarea "x"
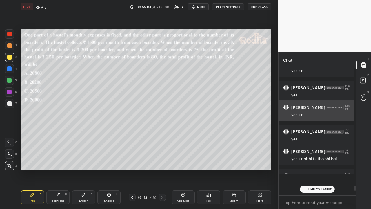
scroll to position [1, 2]
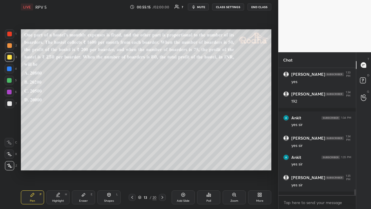
click at [10, 45] on div at bounding box center [9, 45] width 5 height 5
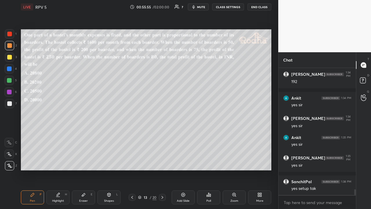
click at [9, 59] on div at bounding box center [9, 57] width 5 height 5
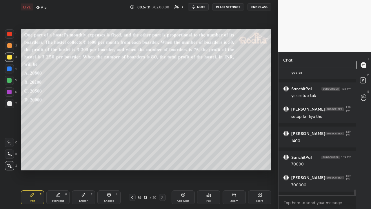
scroll to position [2767, 0]
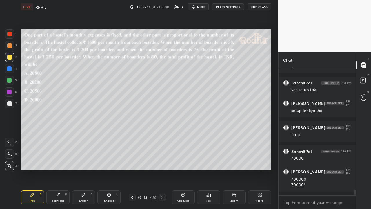
click at [82, 162] on icon at bounding box center [83, 194] width 5 height 5
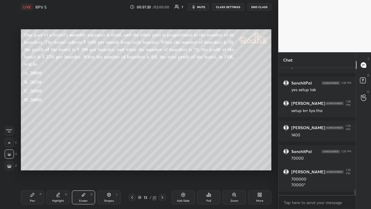
click at [32, 162] on icon at bounding box center [32, 194] width 5 height 5
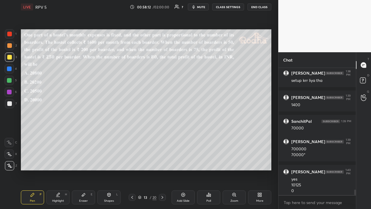
scroll to position [2803, 0]
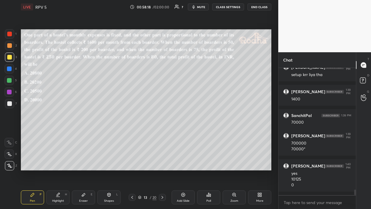
click at [11, 47] on div at bounding box center [9, 45] width 5 height 5
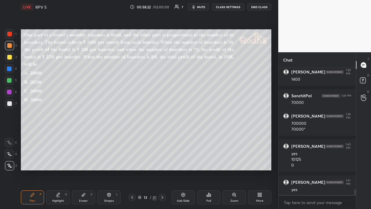
scroll to position [2847, 0]
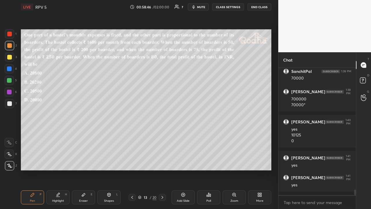
click at [10, 104] on div at bounding box center [9, 103] width 5 height 5
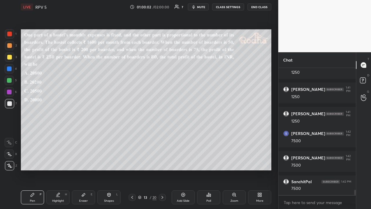
scroll to position [3008, 0]
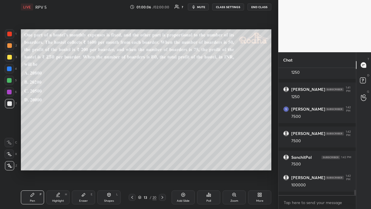
drag, startPoint x: 10, startPoint y: 47, endPoint x: 20, endPoint y: 52, distance: 11.1
click at [10, 48] on div at bounding box center [9, 45] width 9 height 9
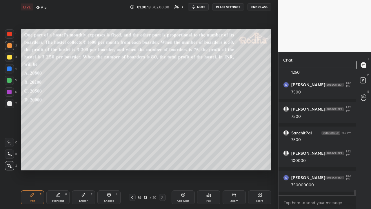
scroll to position [3057, 0]
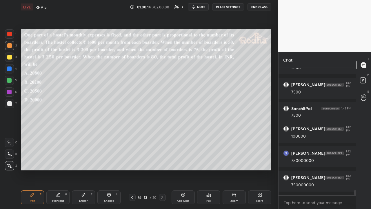
drag, startPoint x: 83, startPoint y: 196, endPoint x: 97, endPoint y: 176, distance: 24.5
click at [83, 162] on icon at bounding box center [83, 194] width 3 height 3
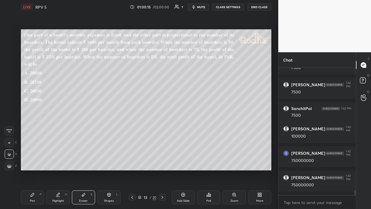
drag, startPoint x: 39, startPoint y: 195, endPoint x: 67, endPoint y: 170, distance: 37.1
click at [39, 162] on div "Pen P" at bounding box center [32, 197] width 23 height 14
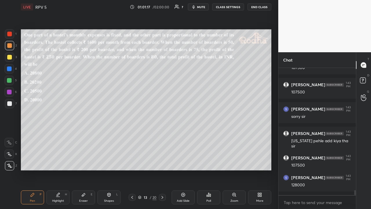
scroll to position [3223, 0]
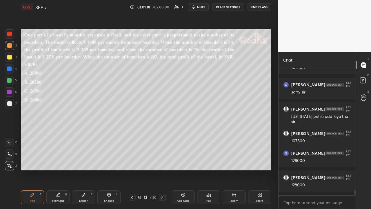
click at [10, 58] on div at bounding box center [9, 57] width 5 height 5
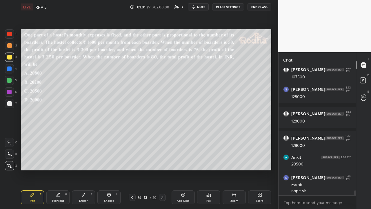
scroll to position [3292, 0]
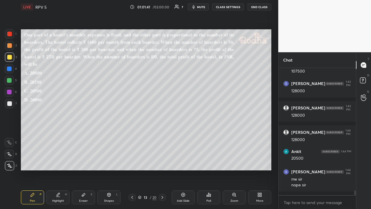
click at [9, 47] on div at bounding box center [9, 45] width 5 height 5
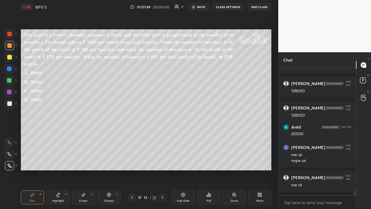
click at [10, 56] on div at bounding box center [9, 57] width 5 height 5
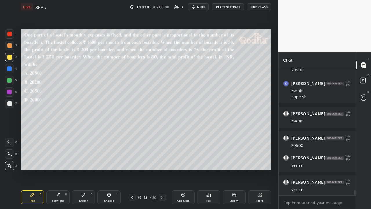
scroll to position [3405, 0]
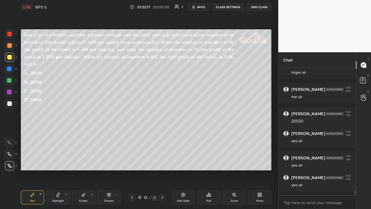
click at [9, 46] on div at bounding box center [9, 45] width 5 height 5
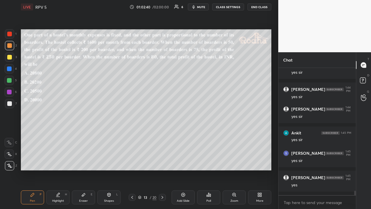
click at [11, 57] on div at bounding box center [9, 57] width 5 height 5
click at [140, 162] on icon at bounding box center [139, 196] width 3 height 3
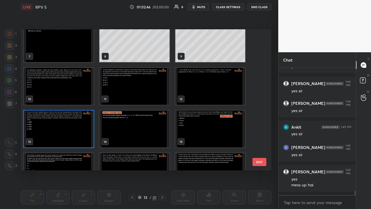
scroll to position [101, 0]
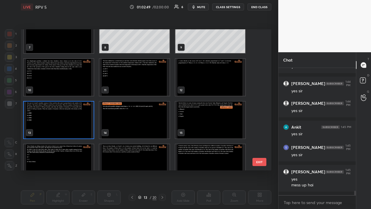
click at [143, 112] on img "grid" at bounding box center [134, 119] width 70 height 37
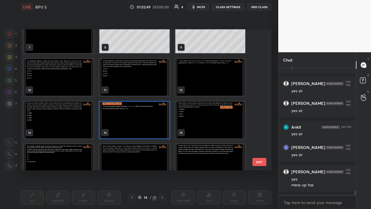
click at [143, 112] on img "grid" at bounding box center [134, 119] width 70 height 37
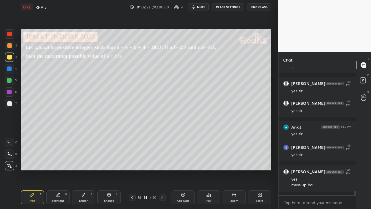
click at [161, 162] on div at bounding box center [162, 197] width 7 height 7
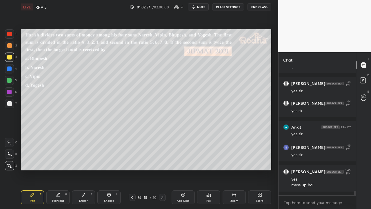
scroll to position [3485, 0]
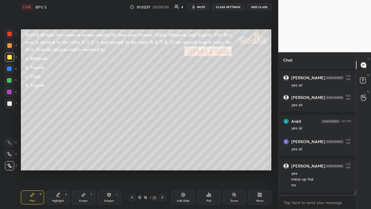
click at [133, 162] on icon at bounding box center [132, 197] width 5 height 5
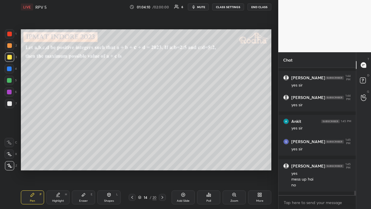
click at [10, 57] on div at bounding box center [9, 57] width 5 height 5
click at [11, 47] on div at bounding box center [9, 45] width 5 height 5
click at [12, 56] on div at bounding box center [9, 56] width 9 height 9
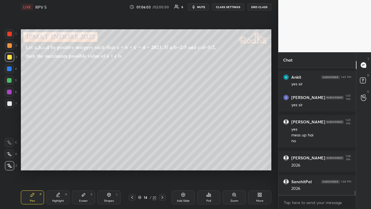
scroll to position [3553, 0]
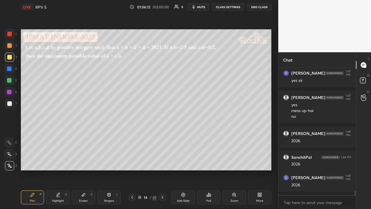
click at [11, 47] on div at bounding box center [9, 45] width 5 height 5
click at [11, 59] on div at bounding box center [9, 57] width 5 height 5
click at [12, 44] on div at bounding box center [9, 45] width 9 height 9
drag, startPoint x: 9, startPoint y: 59, endPoint x: 12, endPoint y: 61, distance: 3.5
click at [8, 59] on div at bounding box center [9, 57] width 5 height 5
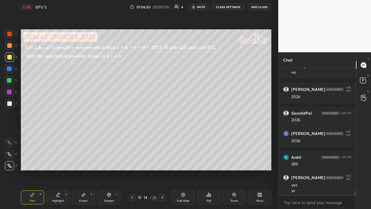
scroll to position [3603, 0]
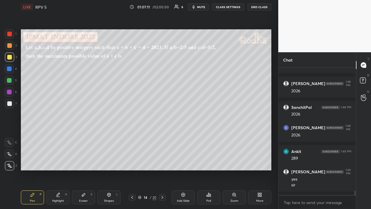
click at [11, 105] on div at bounding box center [9, 103] width 5 height 5
click at [10, 82] on div at bounding box center [9, 80] width 5 height 5
click at [10, 46] on div at bounding box center [9, 45] width 5 height 5
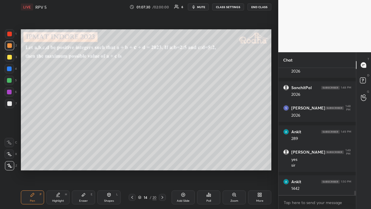
scroll to position [3647, 0]
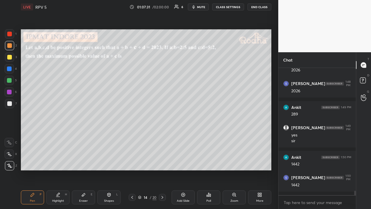
drag, startPoint x: 9, startPoint y: 101, endPoint x: 18, endPoint y: 96, distance: 9.7
click at [9, 101] on div at bounding box center [9, 103] width 5 height 5
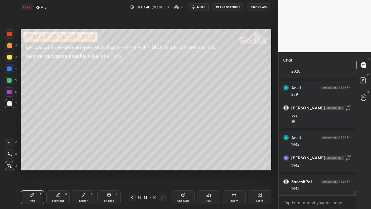
drag, startPoint x: 11, startPoint y: 45, endPoint x: 13, endPoint y: 54, distance: 8.7
click at [11, 46] on div at bounding box center [9, 45] width 5 height 5
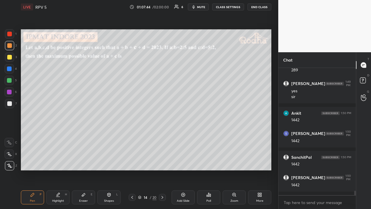
click at [10, 35] on div at bounding box center [9, 34] width 5 height 5
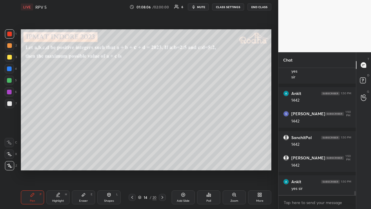
scroll to position [3735, 0]
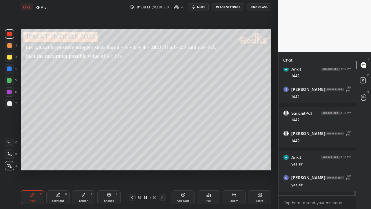
click at [12, 58] on div at bounding box center [9, 56] width 9 height 9
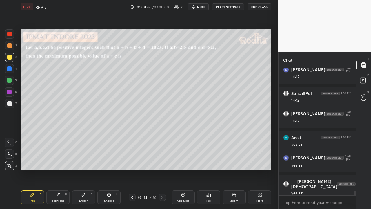
drag, startPoint x: 8, startPoint y: 43, endPoint x: 11, endPoint y: 49, distance: 6.0
click at [8, 45] on div at bounding box center [9, 45] width 5 height 5
click at [163, 162] on icon at bounding box center [162, 197] width 2 height 3
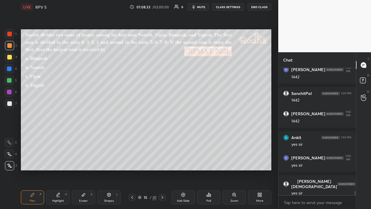
click at [207, 162] on icon at bounding box center [208, 194] width 5 height 5
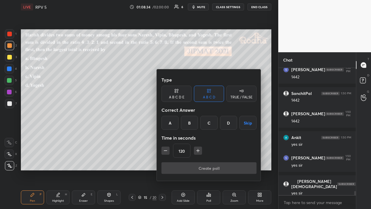
drag, startPoint x: 188, startPoint y: 121, endPoint x: 185, endPoint y: 126, distance: 5.7
click at [188, 121] on div "B" at bounding box center [189, 123] width 17 height 14
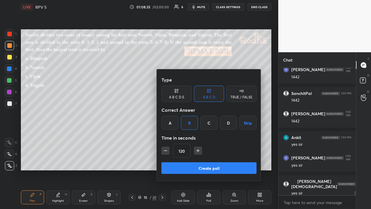
click at [163, 151] on icon "button" at bounding box center [166, 150] width 6 height 6
click at [165, 150] on icon "button" at bounding box center [165, 150] width 3 height 0
click at [198, 151] on button "button" at bounding box center [195, 150] width 8 height 8
type input "105"
click at [196, 162] on button "Create poll" at bounding box center [208, 168] width 95 height 12
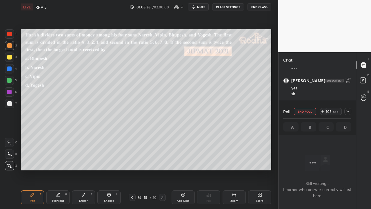
scroll to position [3178, 0]
click at [348, 111] on icon at bounding box center [347, 111] width 5 height 5
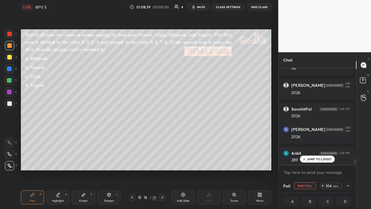
scroll to position [3163, 0]
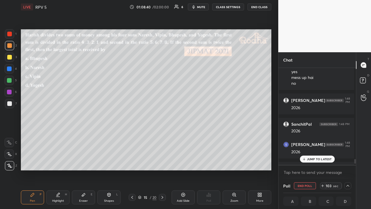
click at [310, 157] on p "JUMP TO LATEST" at bounding box center [319, 158] width 25 height 3
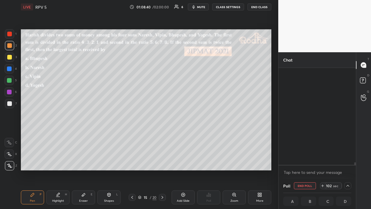
scroll to position [3362, 0]
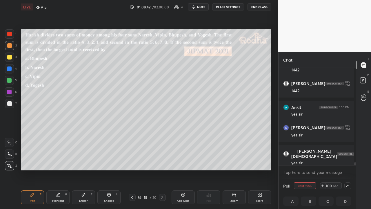
click at [10, 57] on div at bounding box center [9, 57] width 5 height 5
click at [347, 162] on icon at bounding box center [347, 185] width 5 height 5
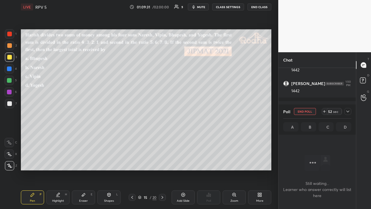
scroll to position [3178, 0]
click at [347, 113] on icon at bounding box center [347, 111] width 5 height 5
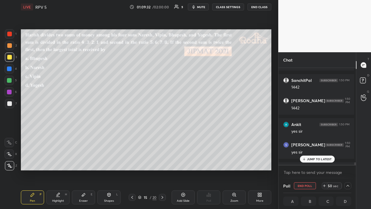
scroll to position [3362, 0]
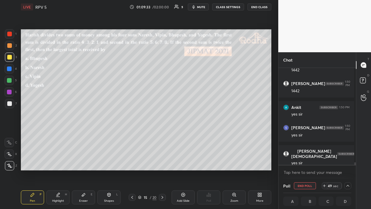
click at [347, 162] on icon at bounding box center [347, 185] width 5 height 5
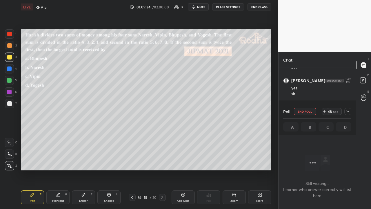
scroll to position [3163, 0]
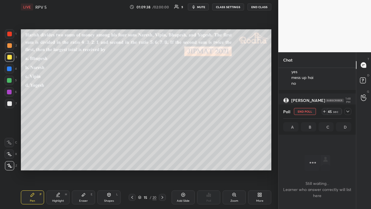
click at [348, 113] on icon at bounding box center [347, 111] width 5 height 5
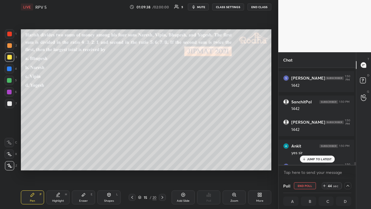
scroll to position [3234, 0]
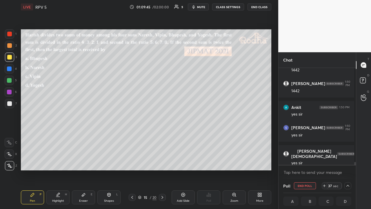
click at [11, 46] on div at bounding box center [9, 45] width 5 height 5
click at [11, 56] on div at bounding box center [9, 57] width 5 height 5
click at [347, 162] on icon at bounding box center [347, 185] width 5 height 5
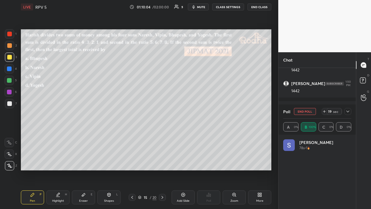
scroll to position [95, 76]
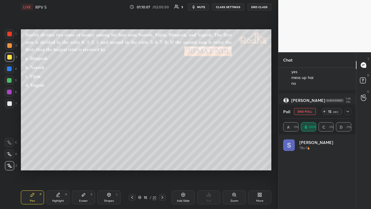
click at [348, 110] on icon at bounding box center [347, 111] width 5 height 5
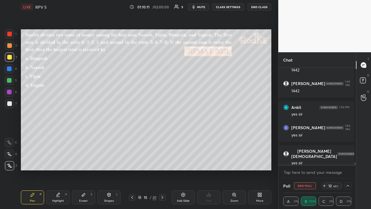
click at [346, 162] on icon at bounding box center [347, 185] width 5 height 5
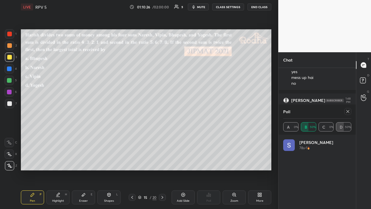
click at [348, 112] on icon at bounding box center [347, 111] width 5 height 5
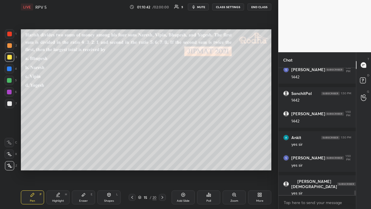
click at [9, 48] on div at bounding box center [9, 45] width 5 height 5
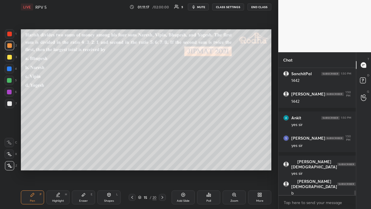
click at [10, 58] on div at bounding box center [9, 57] width 5 height 5
click at [9, 45] on div at bounding box center [9, 45] width 5 height 5
click at [10, 58] on div at bounding box center [9, 57] width 5 height 5
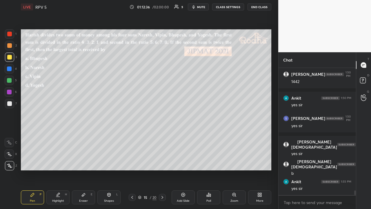
click at [10, 102] on div at bounding box center [9, 103] width 5 height 5
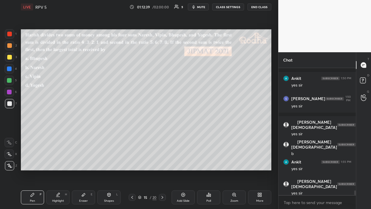
scroll to position [3425, 0]
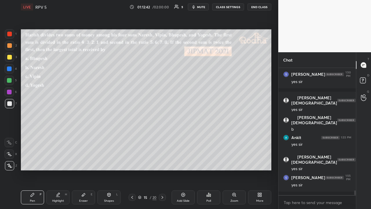
click at [83, 162] on div "Eraser E" at bounding box center [83, 197] width 23 height 14
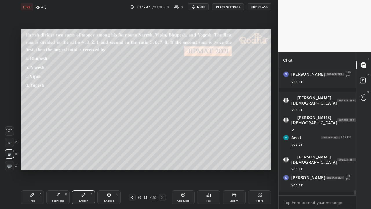
click at [34, 162] on icon at bounding box center [32, 194] width 5 height 5
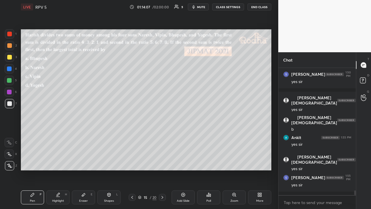
click at [9, 60] on div at bounding box center [9, 56] width 9 height 9
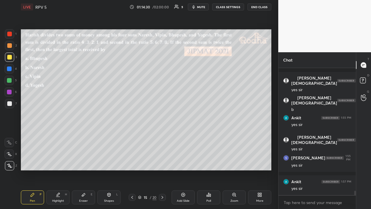
scroll to position [3465, 0]
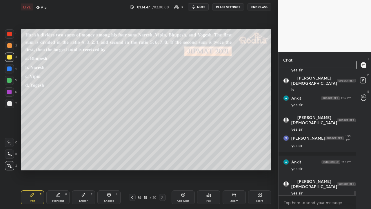
click at [12, 93] on div at bounding box center [9, 91] width 9 height 9
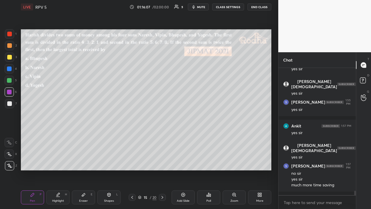
scroll to position [3520, 0]
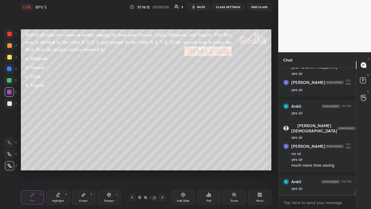
click at [81, 162] on icon at bounding box center [83, 194] width 5 height 5
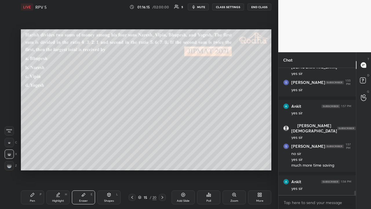
click at [35, 162] on div "Pen P" at bounding box center [32, 197] width 23 height 14
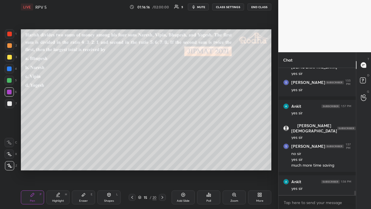
click at [11, 81] on div at bounding box center [9, 80] width 5 height 5
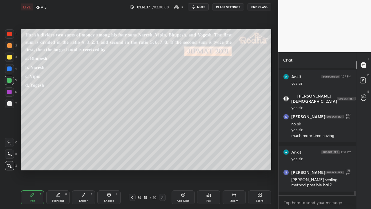
scroll to position [3574, 0]
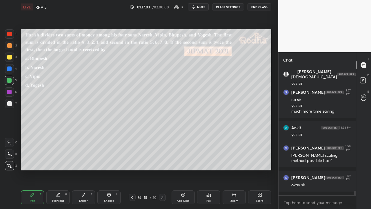
click at [184, 162] on icon at bounding box center [183, 194] width 5 height 5
click at [10, 45] on div at bounding box center [9, 45] width 5 height 5
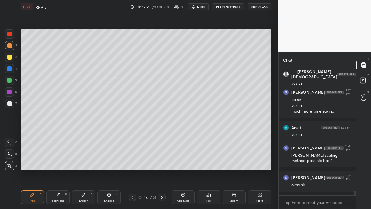
click at [10, 58] on div at bounding box center [9, 57] width 5 height 5
click at [132, 162] on icon at bounding box center [132, 197] width 5 height 5
click at [162, 162] on icon at bounding box center [162, 197] width 5 height 5
click at [9, 48] on div at bounding box center [9, 45] width 9 height 9
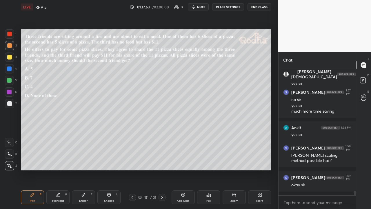
click at [205, 162] on div "Poll" at bounding box center [208, 197] width 23 height 14
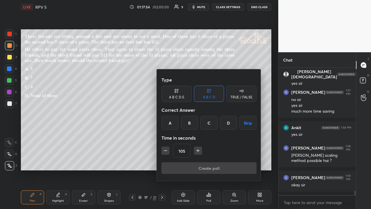
click at [211, 122] on div "C" at bounding box center [208, 123] width 17 height 14
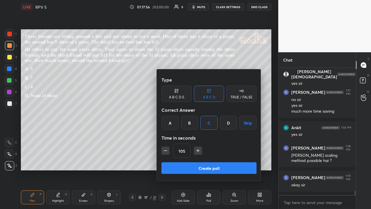
click at [213, 162] on button "Create poll" at bounding box center [208, 168] width 95 height 12
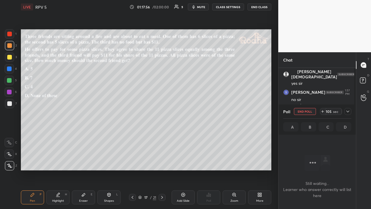
scroll to position [109, 76]
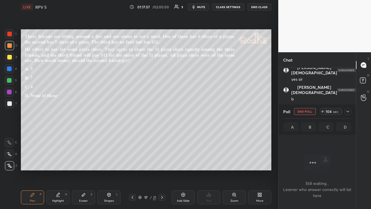
click at [347, 112] on icon at bounding box center [347, 111] width 3 height 2
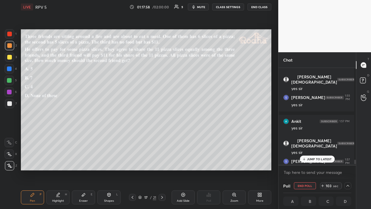
scroll to position [3523, 0]
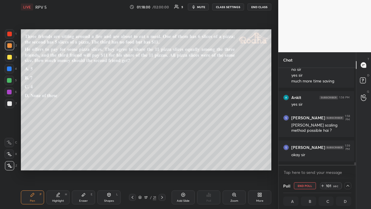
click at [348, 162] on icon at bounding box center [347, 185] width 5 height 5
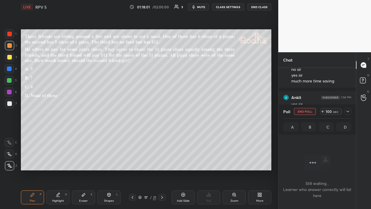
scroll to position [3308, 0]
click at [348, 112] on icon at bounding box center [347, 111] width 5 height 5
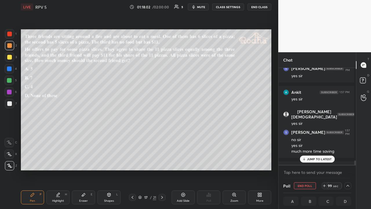
scroll to position [3523, 0]
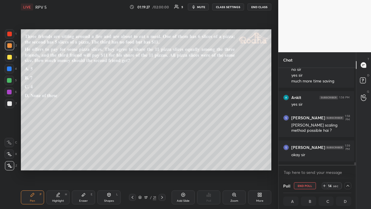
click at [346, 162] on icon at bounding box center [347, 185] width 5 height 5
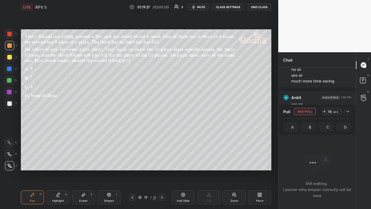
scroll to position [3308, 0]
click at [349, 110] on icon at bounding box center [347, 111] width 5 height 5
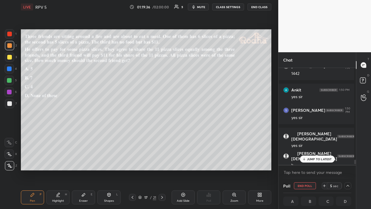
scroll to position [2, 2]
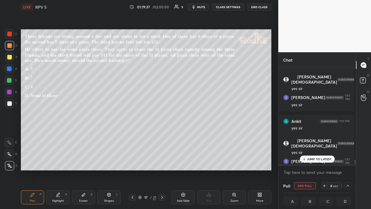
click at [325, 158] on p "JUMP TO LATEST" at bounding box center [319, 158] width 25 height 3
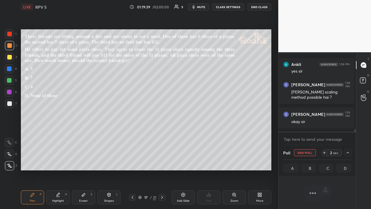
scroll to position [24, 0]
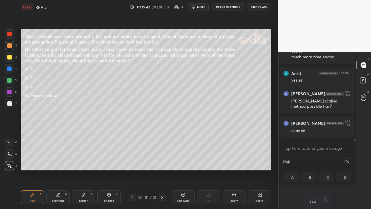
click at [346, 162] on icon at bounding box center [347, 161] width 3 height 3
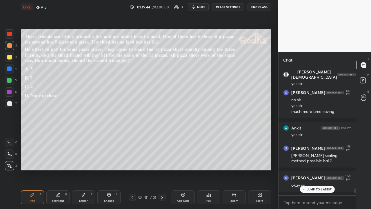
scroll to position [3508, 0]
click at [7, 60] on div at bounding box center [9, 56] width 9 height 9
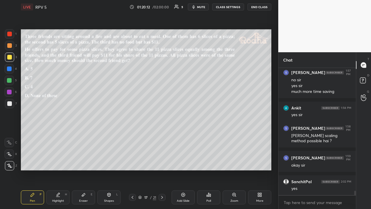
click at [82, 162] on icon at bounding box center [83, 194] width 5 height 5
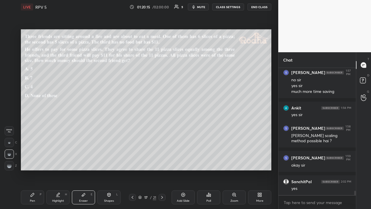
click at [39, 162] on div "Pen P" at bounding box center [32, 197] width 23 height 14
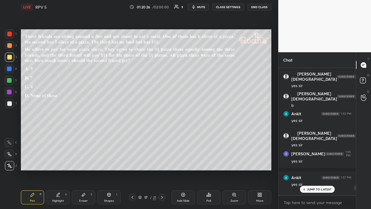
click at [309, 162] on div "JUMP TO LATEST" at bounding box center [317, 188] width 35 height 7
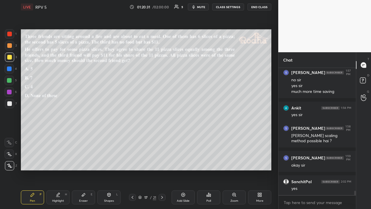
click at [10, 47] on div at bounding box center [9, 45] width 5 height 5
click at [11, 57] on div at bounding box center [9, 57] width 5 height 5
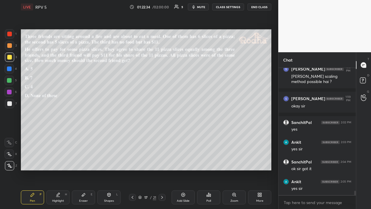
scroll to position [3607, 0]
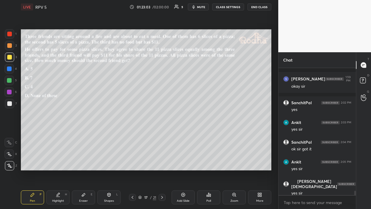
click at [9, 46] on div at bounding box center [9, 45] width 5 height 5
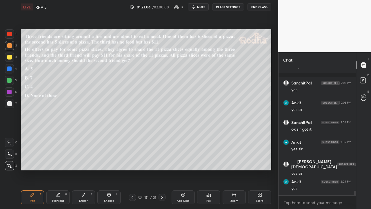
click at [140, 162] on icon at bounding box center [139, 196] width 3 height 3
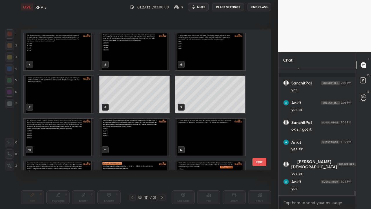
scroll to position [0, 0]
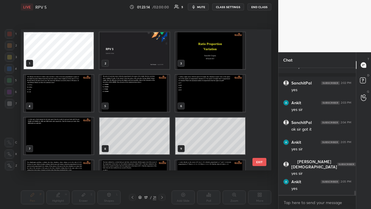
click at [79, 90] on img "grid" at bounding box center [59, 93] width 70 height 37
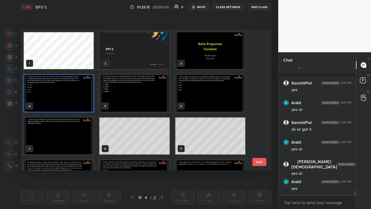
click at [79, 90] on img "grid" at bounding box center [59, 93] width 70 height 37
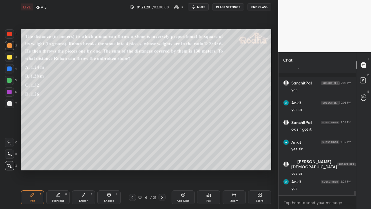
scroll to position [3651, 0]
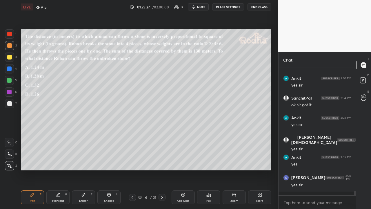
click at [162, 162] on icon at bounding box center [162, 197] width 5 height 5
click at [161, 162] on icon at bounding box center [162, 197] width 5 height 5
click at [9, 57] on div at bounding box center [9, 57] width 5 height 5
click at [10, 79] on div at bounding box center [9, 80] width 5 height 5
click at [162, 162] on icon at bounding box center [162, 197] width 2 height 3
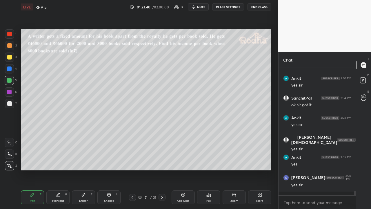
click at [161, 162] on icon at bounding box center [162, 197] width 5 height 5
click at [163, 162] on icon at bounding box center [162, 197] width 5 height 5
click at [161, 162] on icon at bounding box center [162, 197] width 5 height 5
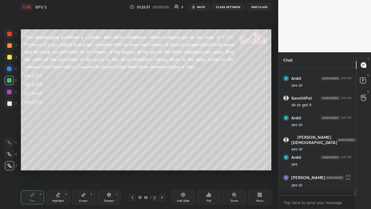
click at [162, 162] on icon at bounding box center [162, 197] width 2 height 3
click at [162, 162] on icon at bounding box center [162, 197] width 5 height 5
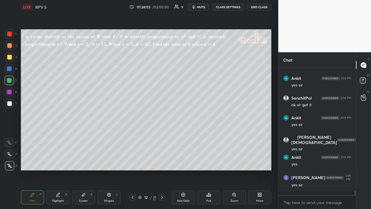
click at [162, 162] on icon at bounding box center [162, 197] width 5 height 5
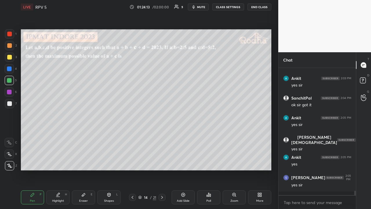
click at [161, 162] on icon at bounding box center [162, 197] width 5 height 5
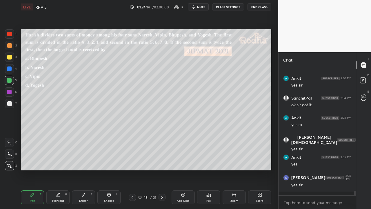
click at [134, 162] on icon at bounding box center [132, 197] width 5 height 5
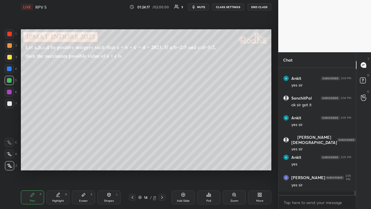
click at [163, 162] on icon at bounding box center [162, 197] width 5 height 5
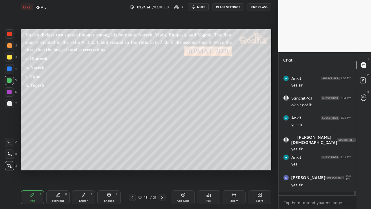
click at [162, 162] on icon at bounding box center [162, 197] width 2 height 3
click at [163, 162] on icon at bounding box center [162, 197] width 5 height 5
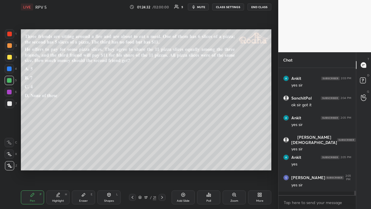
drag, startPoint x: 10, startPoint y: 48, endPoint x: 13, endPoint y: 53, distance: 6.2
click at [10, 48] on div at bounding box center [9, 45] width 5 height 5
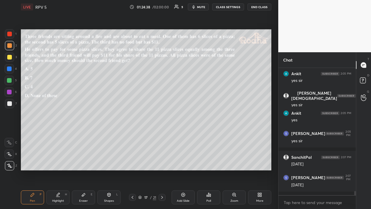
scroll to position [3714, 0]
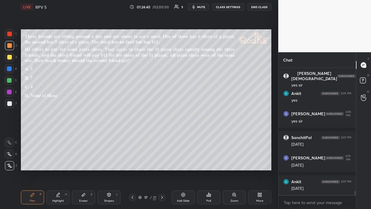
click at [181, 162] on icon at bounding box center [183, 194] width 5 height 5
click at [11, 33] on div at bounding box center [9, 34] width 5 height 5
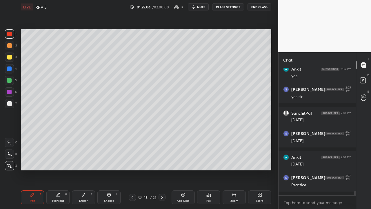
drag, startPoint x: 10, startPoint y: 57, endPoint x: 14, endPoint y: 63, distance: 7.3
click at [10, 59] on div at bounding box center [9, 57] width 5 height 5
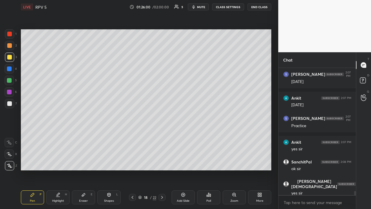
scroll to position [3822, 0]
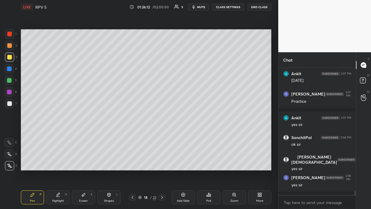
click at [11, 46] on div at bounding box center [9, 45] width 5 height 5
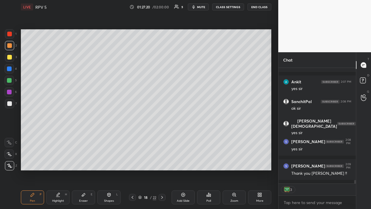
drag, startPoint x: 5, startPoint y: 58, endPoint x: 11, endPoint y: 61, distance: 6.6
click at [6, 58] on div at bounding box center [9, 56] width 9 height 9
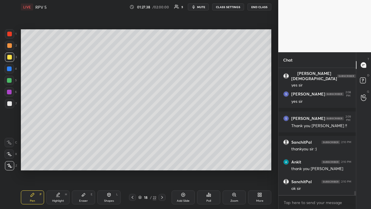
scroll to position [3925, 0]
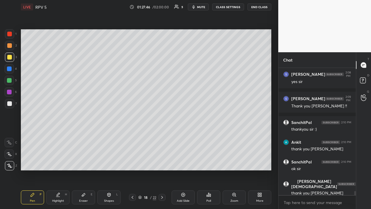
click at [256, 6] on button "END CLASS" at bounding box center [259, 6] width 24 height 7
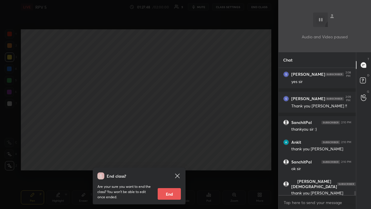
click at [169, 162] on button "End" at bounding box center [169, 194] width 23 height 12
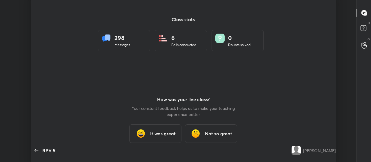
scroll to position [28852, 28611]
type textarea "x"
